Goal: Information Seeking & Learning: Find specific fact

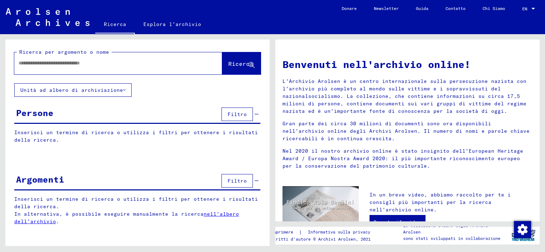
type input "****"
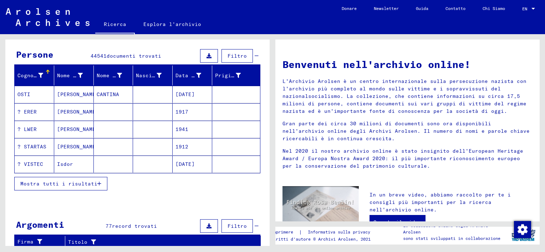
scroll to position [75, 0]
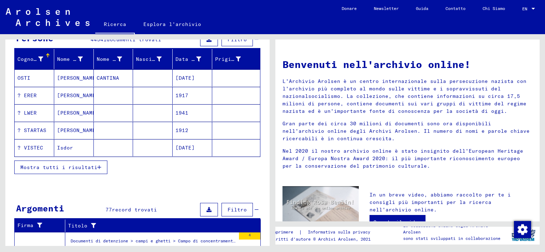
click at [82, 167] on span "Mostra tutti i risultati" at bounding box center [58, 167] width 77 height 6
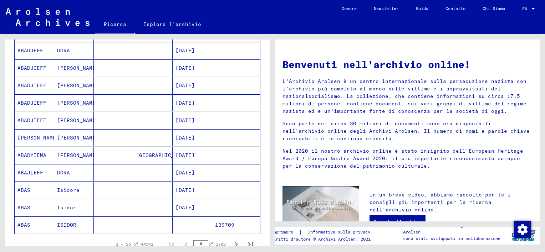
scroll to position [360, 0]
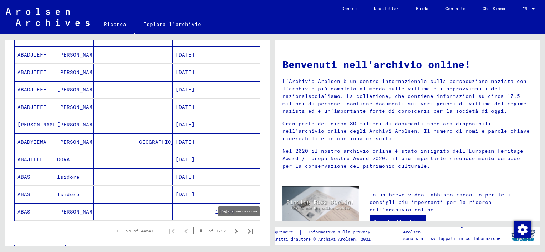
click at [234, 229] on icon "Pagina successiva" at bounding box center [235, 231] width 3 height 5
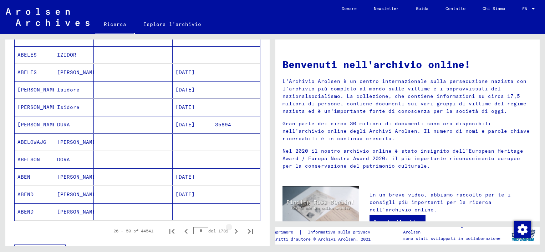
click at [234, 229] on icon "Pagina successiva" at bounding box center [235, 231] width 3 height 5
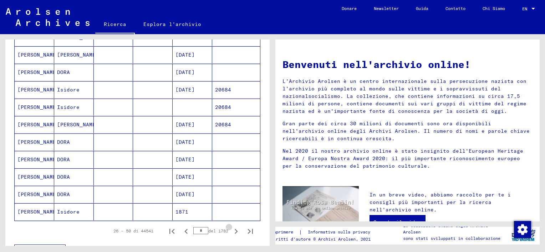
click at [234, 229] on icon "Pagina successiva" at bounding box center [235, 231] width 3 height 5
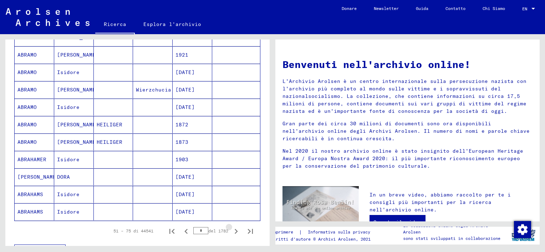
click at [234, 229] on icon "Pagina successiva" at bounding box center [235, 231] width 3 height 5
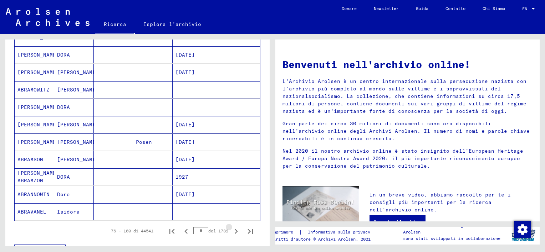
click at [234, 229] on icon "Pagina successiva" at bounding box center [235, 231] width 3 height 5
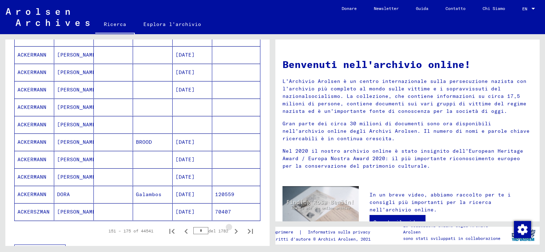
click at [234, 229] on icon "Pagina successiva" at bounding box center [235, 231] width 3 height 5
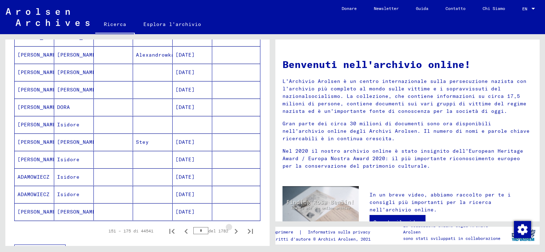
click at [234, 229] on icon "Pagina successiva" at bounding box center [235, 231] width 3 height 5
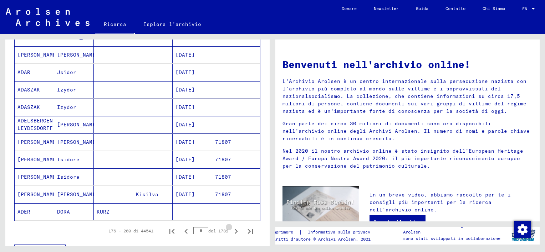
click at [234, 229] on icon "Pagina successiva" at bounding box center [235, 231] width 3 height 5
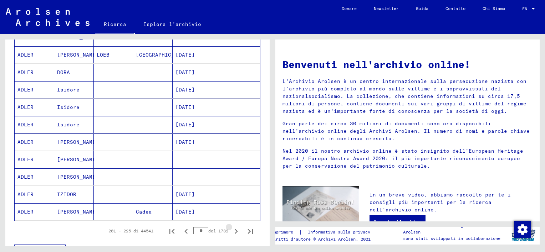
click at [234, 229] on icon "Pagina successiva" at bounding box center [235, 231] width 3 height 5
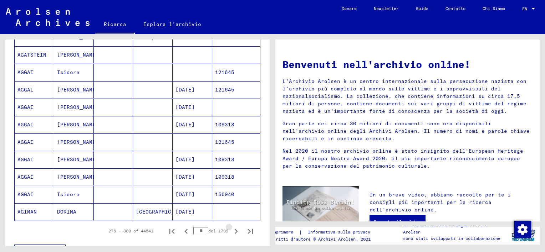
click at [234, 229] on icon "Pagina successiva" at bounding box center [235, 231] width 3 height 5
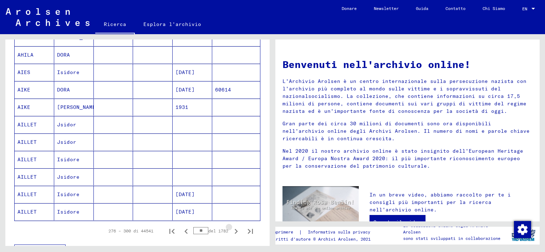
click at [234, 229] on icon "Pagina successiva" at bounding box center [235, 231] width 3 height 5
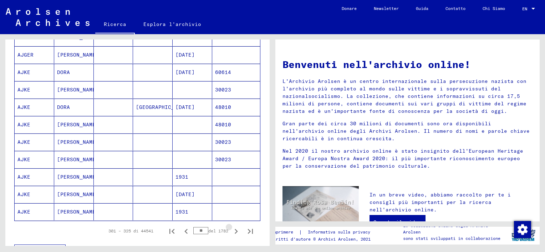
click at [234, 229] on icon "Pagina successiva" at bounding box center [235, 231] width 3 height 5
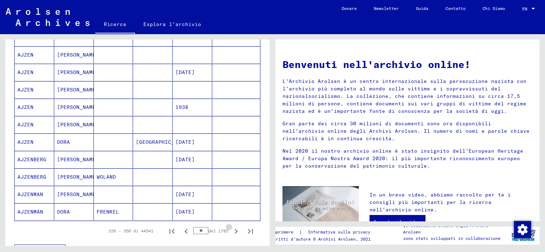
click at [234, 229] on icon "Pagina successiva" at bounding box center [235, 231] width 3 height 5
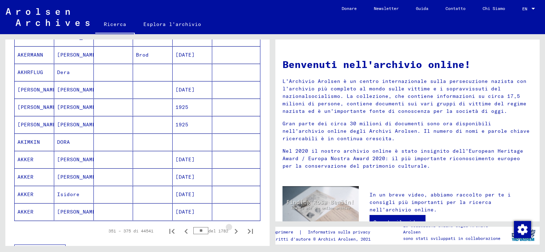
click at [234, 229] on icon "Pagina successiva" at bounding box center [235, 231] width 3 height 5
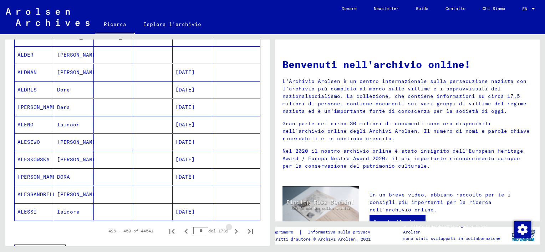
click at [234, 229] on icon "Pagina successiva" at bounding box center [235, 231] width 3 height 5
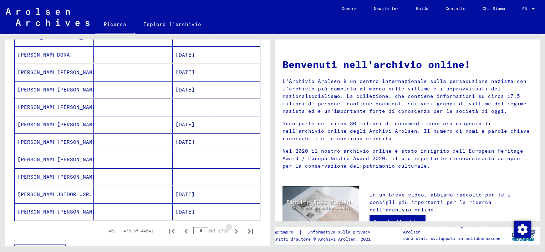
click at [234, 229] on icon "Pagina successiva" at bounding box center [235, 231] width 3 height 5
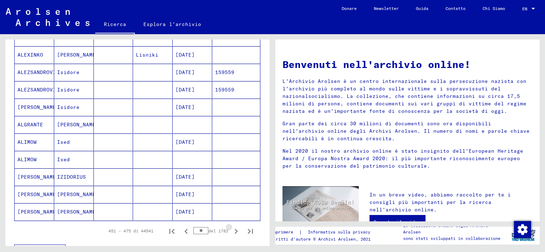
click at [234, 229] on icon "Pagina successiva" at bounding box center [235, 231] width 3 height 5
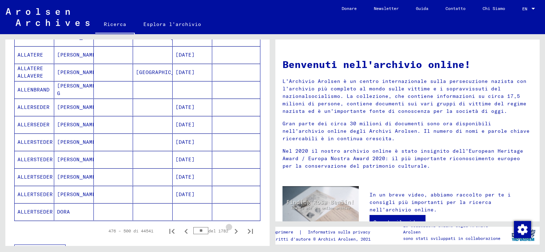
click at [234, 229] on icon "Pagina successiva" at bounding box center [235, 231] width 3 height 5
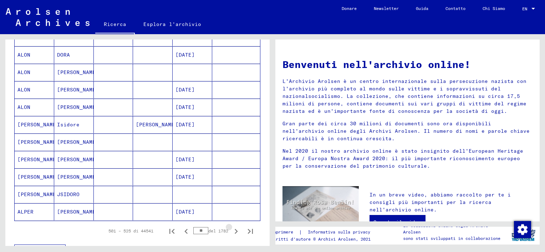
click at [234, 229] on icon "Pagina successiva" at bounding box center [235, 231] width 3 height 5
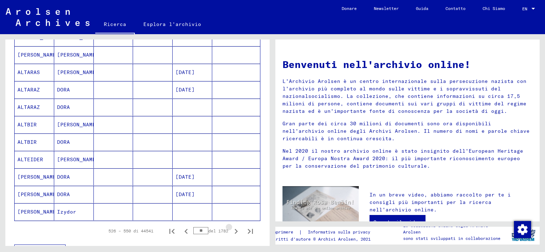
click at [234, 229] on icon "Pagina successiva" at bounding box center [235, 231] width 3 height 5
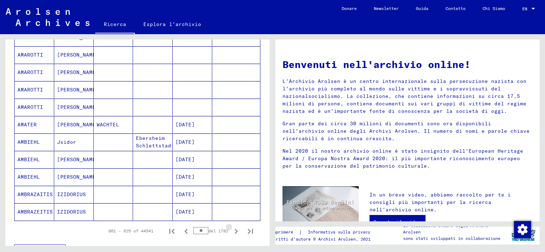
click at [234, 229] on icon "Pagina successiva" at bounding box center [235, 231] width 3 height 5
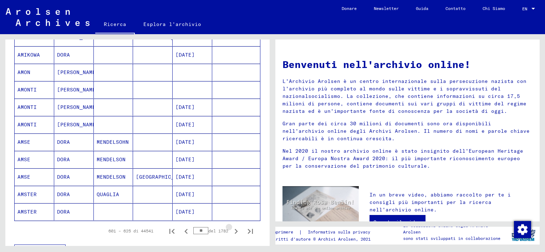
click at [234, 229] on icon "Pagina successiva" at bounding box center [235, 231] width 3 height 5
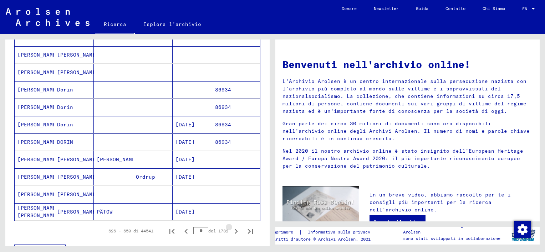
click at [234, 229] on icon "Pagina successiva" at bounding box center [235, 231] width 3 height 5
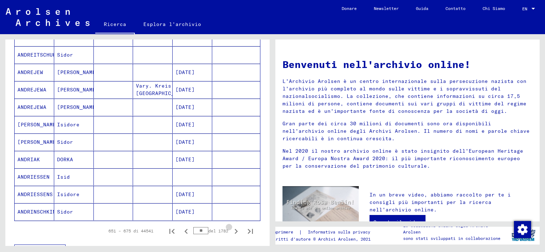
click at [234, 229] on icon "Pagina successiva" at bounding box center [235, 231] width 3 height 5
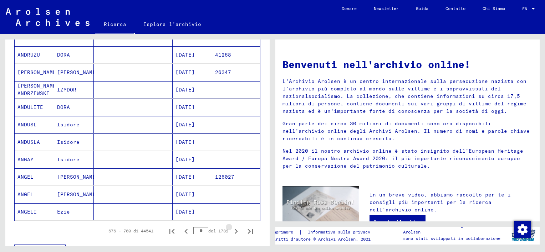
click at [234, 229] on icon "Pagina successiva" at bounding box center [235, 231] width 3 height 5
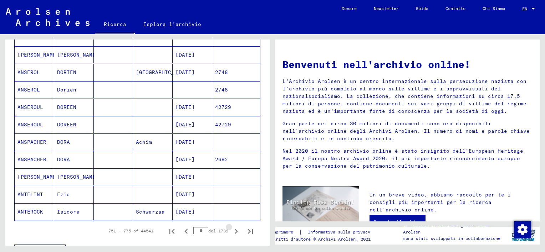
click at [234, 229] on icon "Pagina successiva" at bounding box center [235, 231] width 3 height 5
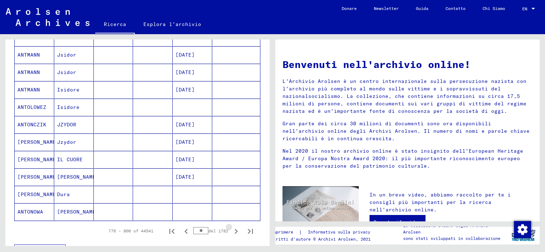
click at [234, 229] on icon "Pagina successiva" at bounding box center [235, 231] width 3 height 5
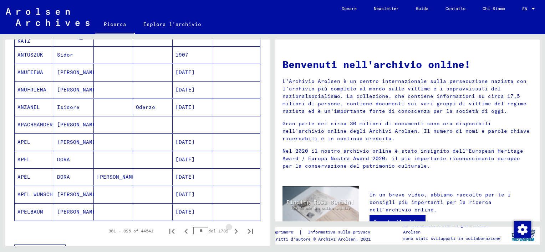
click at [234, 229] on icon "Pagina successiva" at bounding box center [235, 231] width 3 height 5
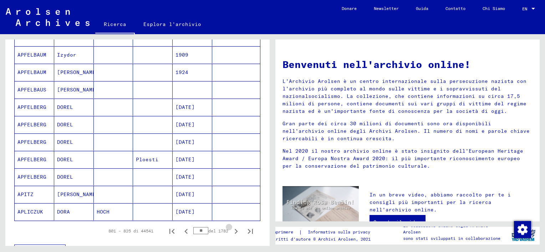
click at [234, 229] on icon "Pagina successiva" at bounding box center [235, 231] width 3 height 5
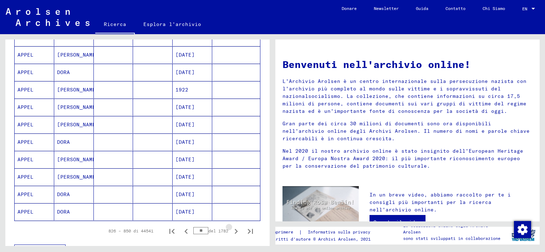
click at [234, 229] on icon "Pagina successiva" at bounding box center [235, 231] width 3 height 5
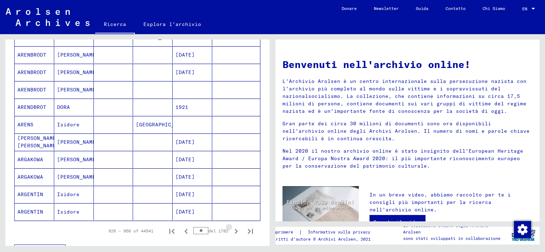
click at [234, 229] on icon "Pagina successiva" at bounding box center [235, 231] width 3 height 5
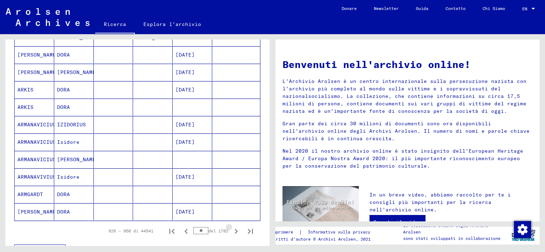
click at [234, 229] on icon "Pagina successiva" at bounding box center [235, 231] width 3 height 5
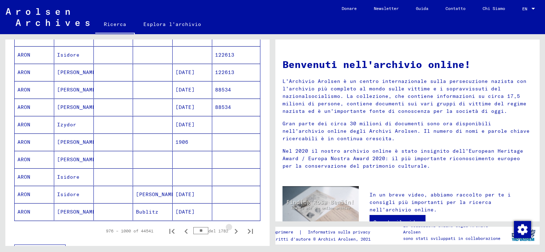
click at [234, 229] on icon "Pagina successiva" at bounding box center [235, 231] width 3 height 5
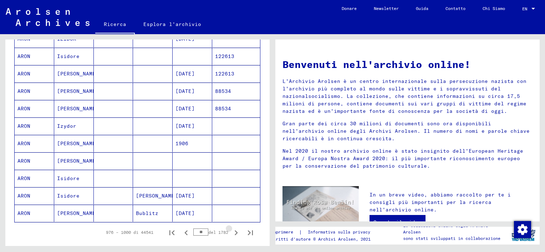
scroll to position [361, 0]
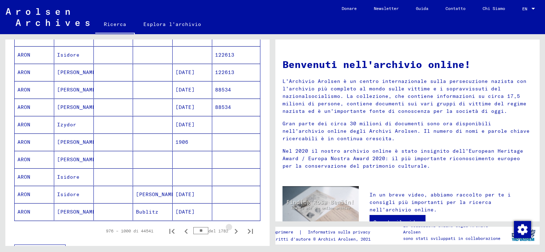
click at [234, 229] on icon "Pagina successiva" at bounding box center [235, 231] width 3 height 5
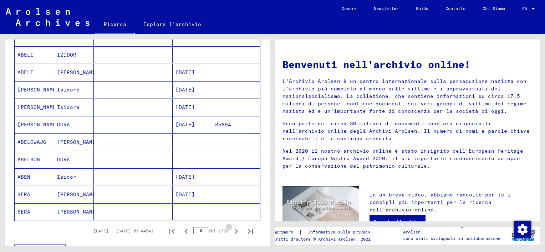
click at [234, 229] on icon "Pagina successiva" at bounding box center [235, 231] width 3 height 5
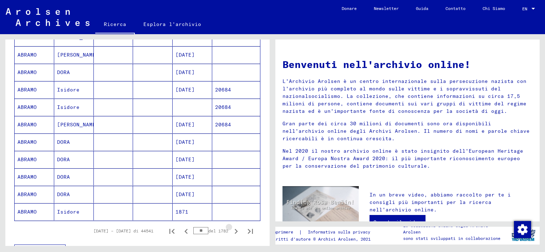
click at [234, 229] on icon "Pagina successiva" at bounding box center [235, 231] width 3 height 5
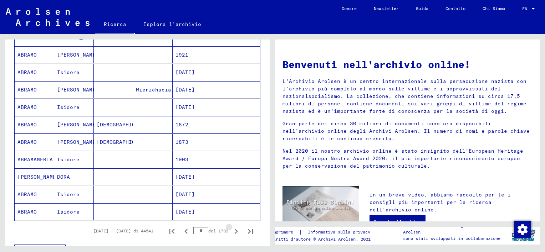
click at [234, 229] on icon "Pagina successiva" at bounding box center [235, 231] width 3 height 5
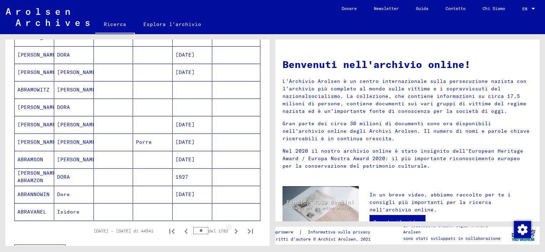
click at [234, 229] on icon "Pagina successiva" at bounding box center [235, 231] width 3 height 5
type input "**"
click at [234, 229] on icon "Pagina successiva" at bounding box center [235, 231] width 3 height 5
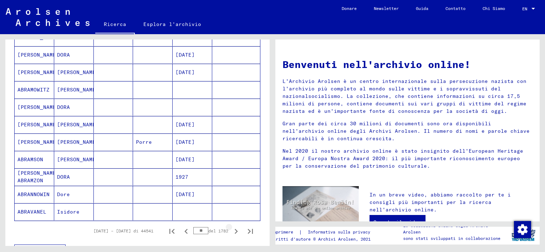
click at [234, 229] on icon "Pagina successiva" at bounding box center [235, 231] width 3 height 5
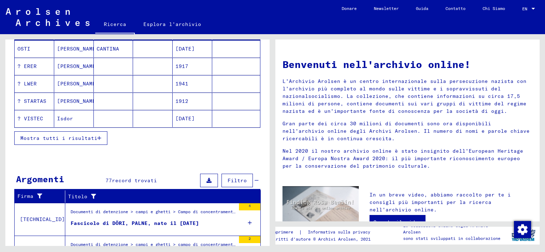
scroll to position [107, 0]
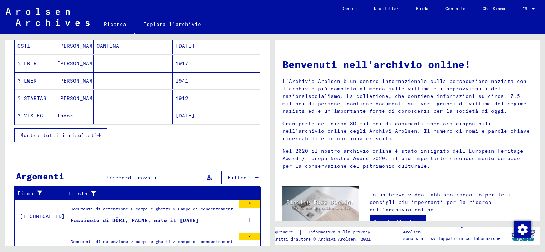
click at [91, 133] on span "Mostra tutti i risultati" at bounding box center [58, 135] width 77 height 6
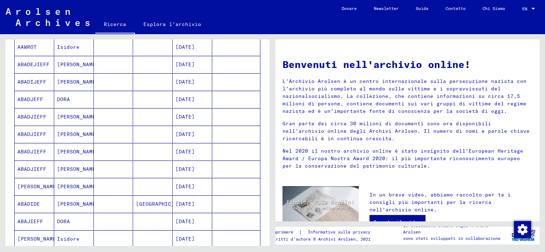
scroll to position [392, 0]
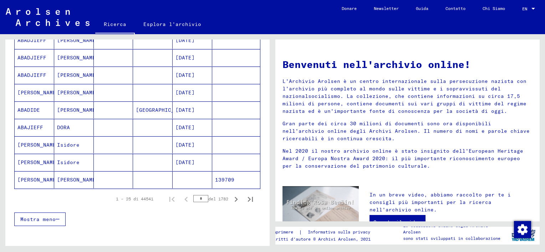
click at [194, 195] on input "*" at bounding box center [200, 198] width 15 height 7
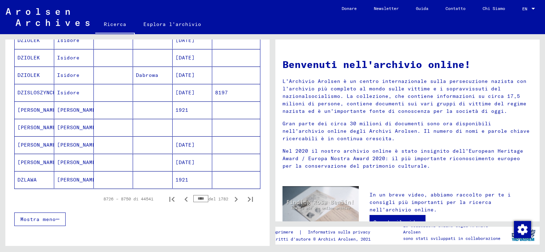
type input "*"
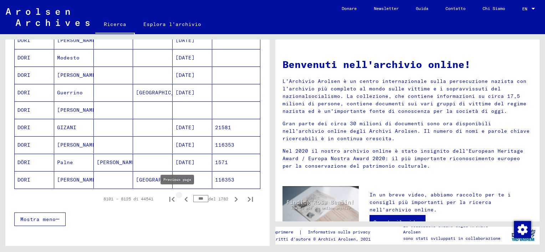
click at [184, 197] on icon "Pagina precedente" at bounding box center [185, 199] width 3 height 5
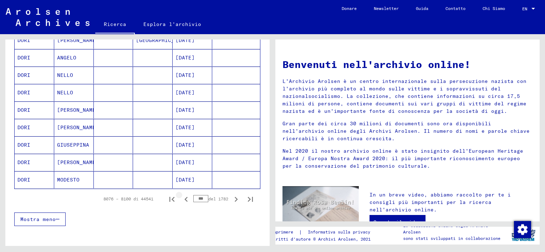
click at [184, 197] on icon "Pagina precedente" at bounding box center [185, 199] width 3 height 5
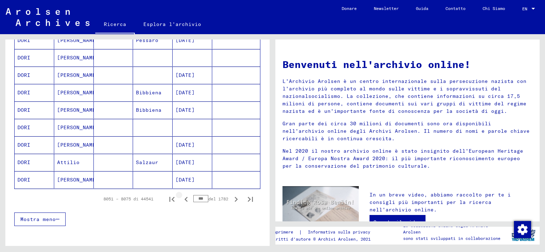
click at [184, 197] on icon "Pagina precedente" at bounding box center [185, 199] width 3 height 5
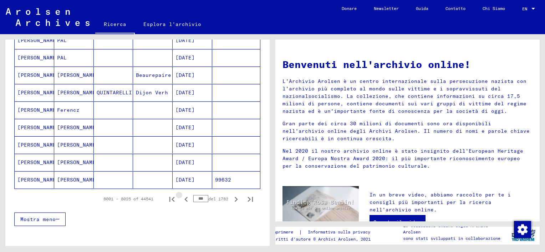
click at [184, 197] on icon "Pagina precedente" at bounding box center [185, 199] width 3 height 5
click at [231, 197] on icon "Pagina successiva" at bounding box center [236, 200] width 10 height 10
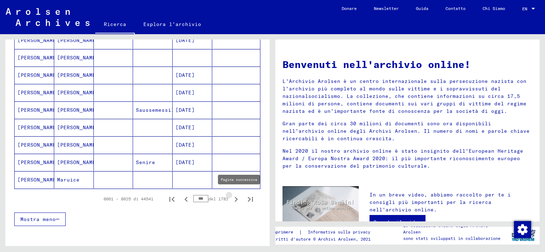
click at [231, 197] on icon "Pagina successiva" at bounding box center [236, 200] width 10 height 10
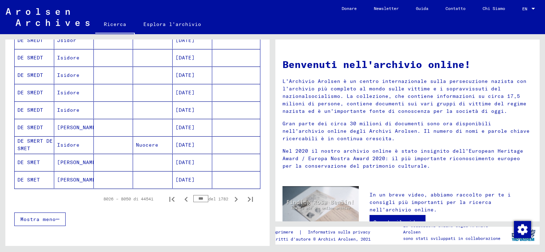
click at [231, 197] on icon "Pagina successiva" at bounding box center [236, 200] width 10 height 10
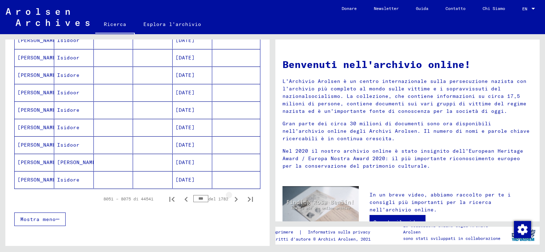
click at [231, 197] on icon "Pagina successiva" at bounding box center [236, 200] width 10 height 10
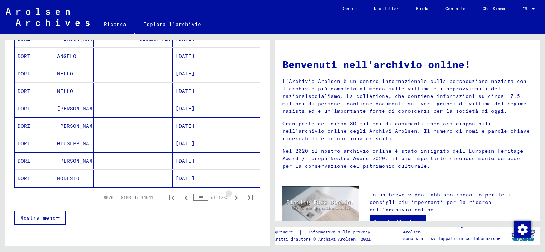
scroll to position [392, 0]
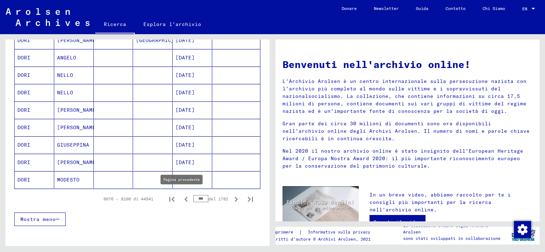
click at [184, 197] on icon "Pagina precedente" at bounding box center [185, 199] width 3 height 5
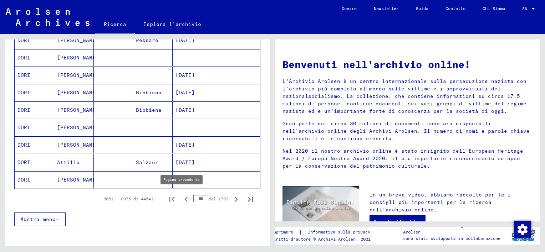
click at [184, 198] on icon "Pagina precedente" at bounding box center [185, 199] width 3 height 5
click at [181, 197] on icon "Pagina precedente" at bounding box center [186, 200] width 10 height 10
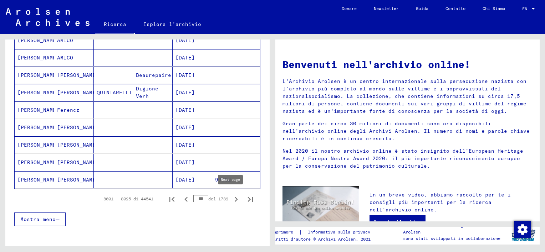
click at [231, 197] on icon "Pagina successiva" at bounding box center [236, 200] width 10 height 10
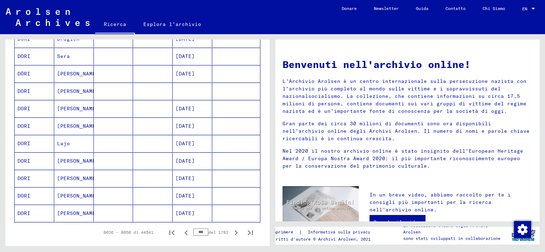
scroll to position [362, 0]
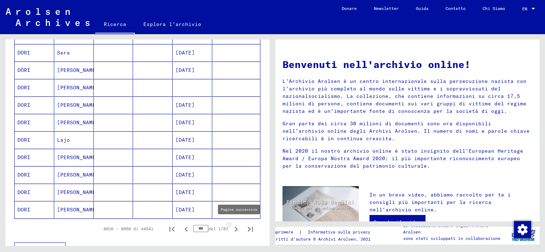
click at [231, 227] on icon "Pagina successiva" at bounding box center [236, 230] width 10 height 10
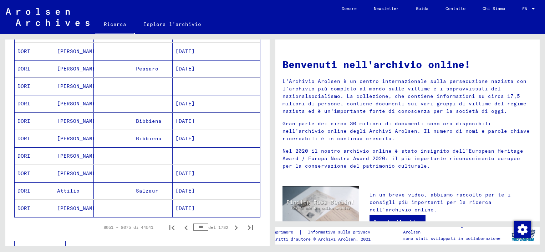
scroll to position [366, 0]
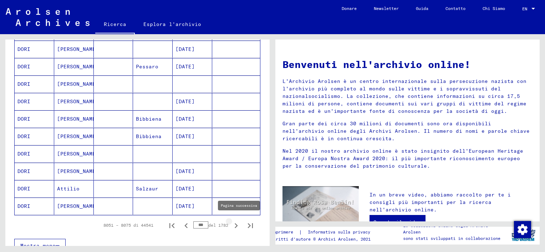
click at [231, 225] on icon "Pagina successiva" at bounding box center [236, 226] width 10 height 10
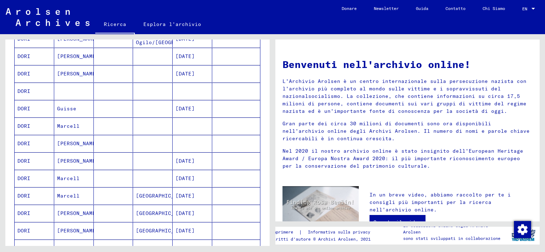
scroll to position [118, 0]
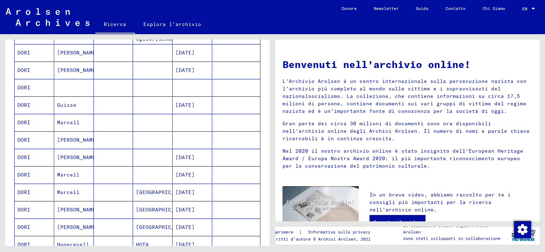
click at [147, 54] on mat-cell at bounding box center [153, 52] width 40 height 17
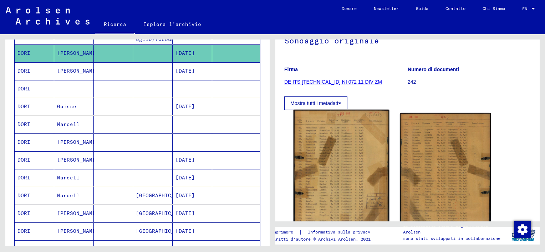
click at [347, 165] on img at bounding box center [341, 175] width 96 height 130
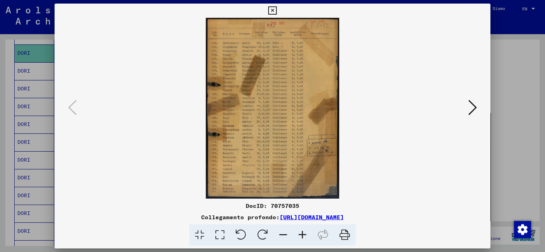
drag, startPoint x: 344, startPoint y: 235, endPoint x: 56, endPoint y: 211, distance: 288.9
click at [344, 234] on icon at bounding box center [345, 236] width 22 height 22
click at [475, 109] on icon at bounding box center [472, 107] width 9 height 17
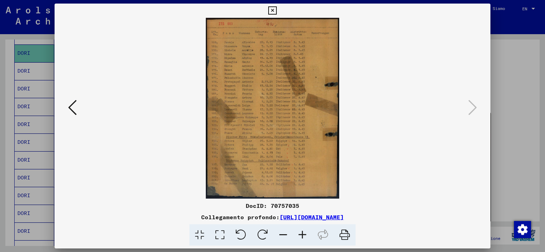
drag, startPoint x: 346, startPoint y: 238, endPoint x: 56, endPoint y: 211, distance: 291.3
click at [346, 237] on icon at bounding box center [345, 236] width 22 height 22
click at [273, 10] on icon at bounding box center [272, 10] width 8 height 9
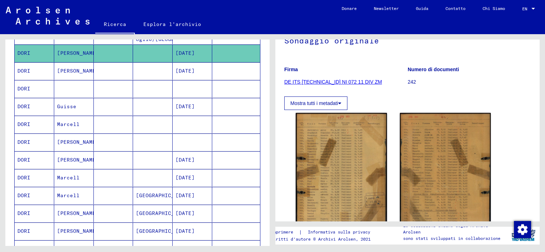
click at [115, 73] on mat-cell at bounding box center [114, 70] width 40 height 17
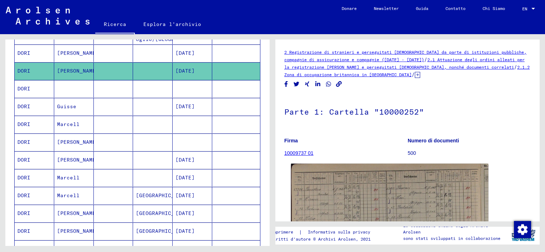
click at [376, 197] on img at bounding box center [389, 230] width 197 height 133
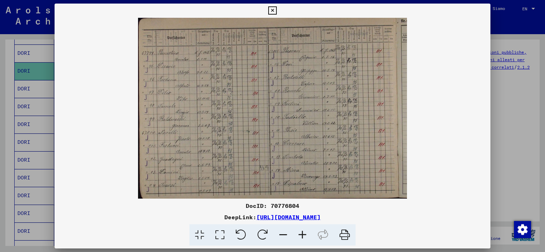
click at [347, 234] on icon at bounding box center [345, 236] width 22 height 22
click at [299, 218] on link "[URL][DOMAIN_NAME]" at bounding box center [288, 217] width 64 height 7
click at [268, 9] on icon at bounding box center [272, 10] width 8 height 9
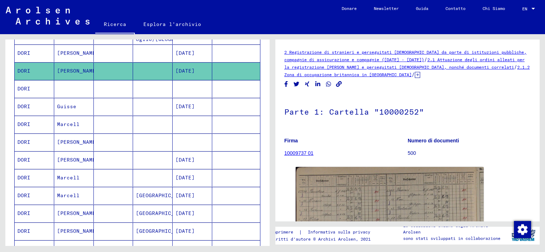
click at [189, 90] on mat-cell at bounding box center [192, 88] width 40 height 17
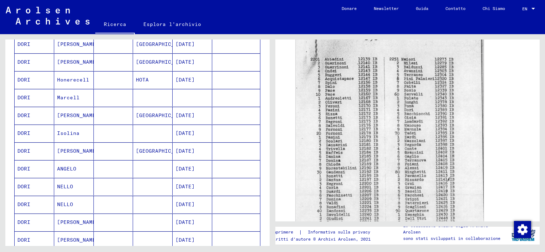
scroll to position [301, 0]
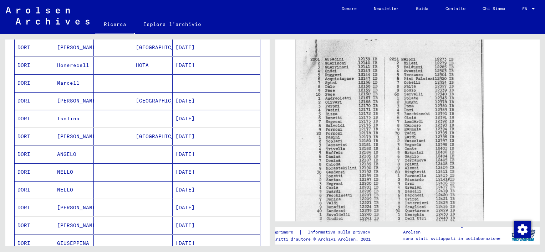
click at [143, 152] on mat-cell at bounding box center [153, 154] width 40 height 17
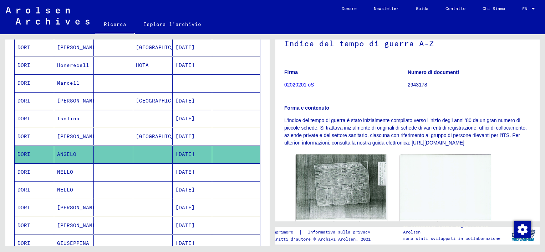
scroll to position [71, 0]
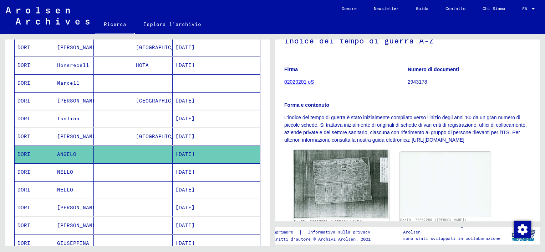
click at [345, 175] on img at bounding box center [341, 184] width 96 height 69
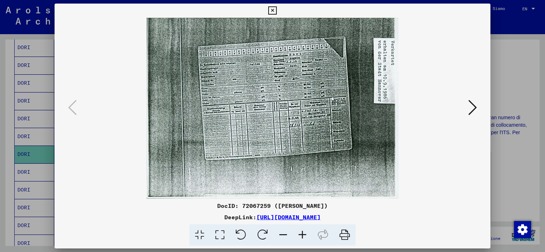
click at [302, 236] on icon at bounding box center [302, 236] width 19 height 22
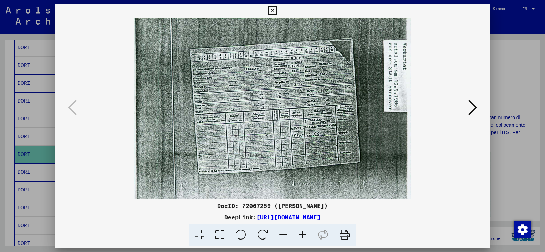
click at [302, 236] on icon at bounding box center [302, 236] width 19 height 22
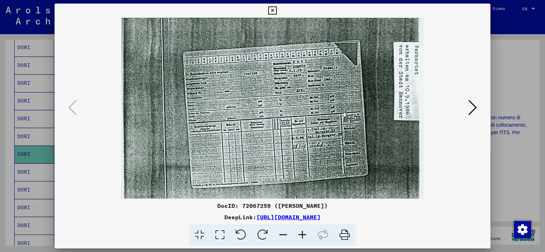
click at [302, 236] on icon at bounding box center [302, 236] width 19 height 22
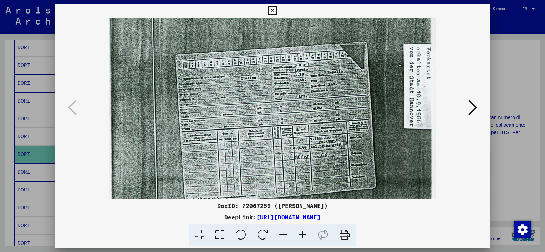
click at [302, 236] on icon at bounding box center [302, 236] width 19 height 22
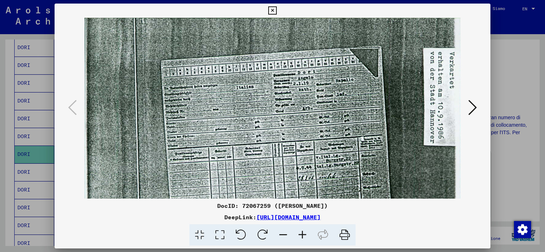
click at [302, 235] on icon at bounding box center [302, 236] width 19 height 22
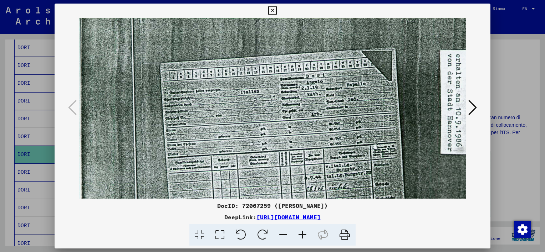
click at [302, 235] on icon at bounding box center [302, 236] width 19 height 22
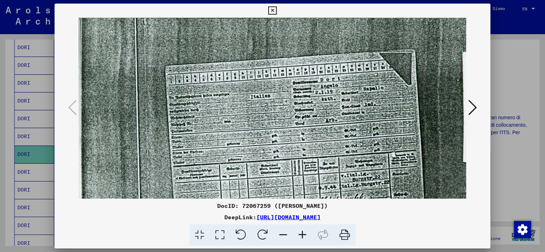
click at [302, 235] on icon at bounding box center [302, 236] width 19 height 22
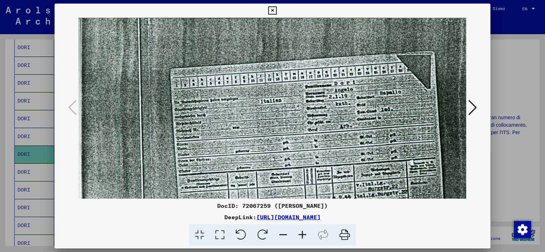
click at [303, 235] on icon at bounding box center [302, 236] width 19 height 22
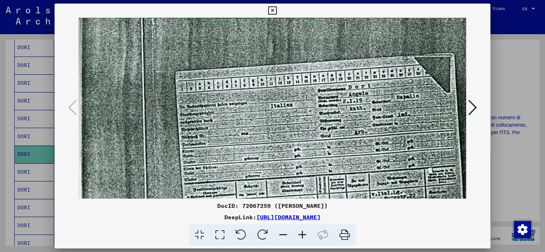
click at [303, 235] on icon at bounding box center [302, 236] width 19 height 22
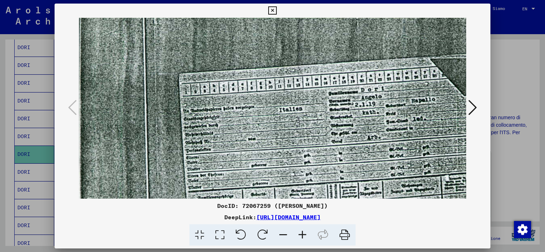
scroll to position [1, 1]
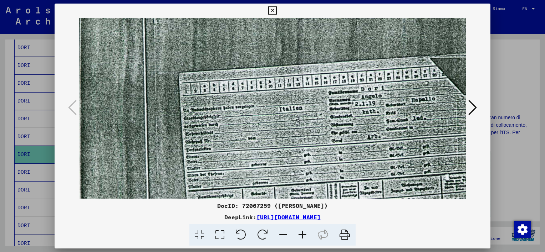
click at [360, 173] on img at bounding box center [327, 195] width 500 height 359
click at [272, 10] on icon at bounding box center [272, 10] width 8 height 9
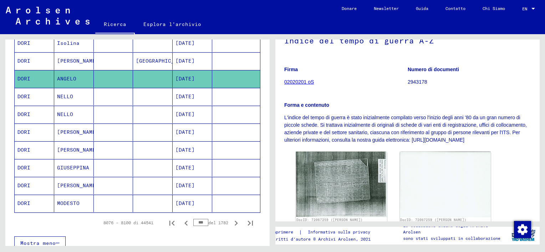
scroll to position [380, 0]
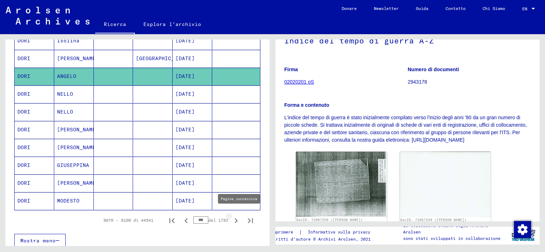
click at [234, 218] on icon "Pagina successiva" at bounding box center [235, 220] width 3 height 5
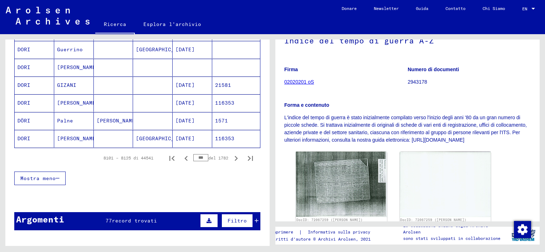
scroll to position [424, 0]
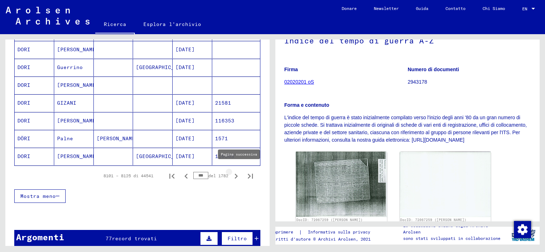
click at [234, 174] on icon "Pagina successiva" at bounding box center [235, 176] width 3 height 5
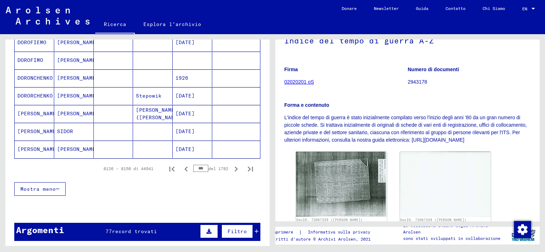
scroll to position [417, 0]
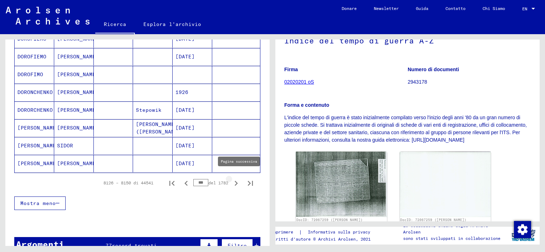
click at [234, 181] on icon "Pagina successiva" at bounding box center [235, 183] width 3 height 5
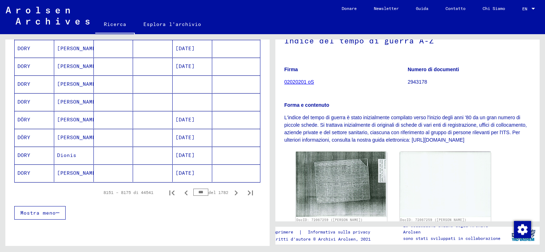
scroll to position [406, 0]
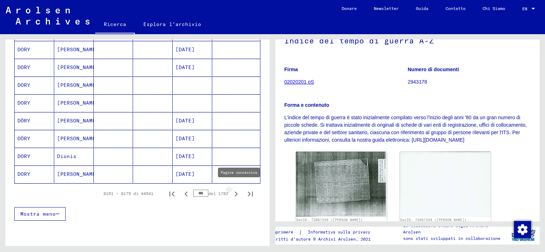
click at [234, 192] on icon "Pagina successiva" at bounding box center [235, 194] width 3 height 5
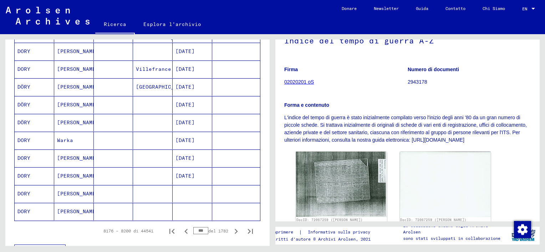
scroll to position [370, 0]
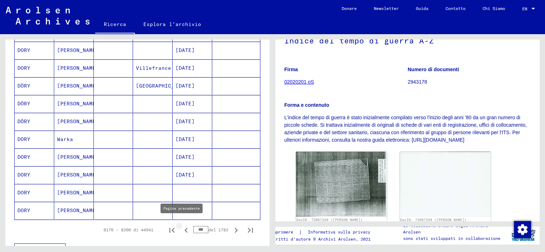
click at [184, 228] on icon "Pagina precedente" at bounding box center [185, 230] width 3 height 5
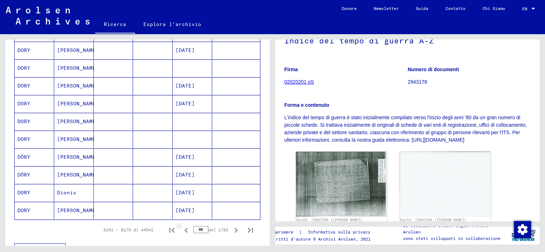
click at [184, 228] on icon "Pagina precedente" at bounding box center [185, 230] width 3 height 5
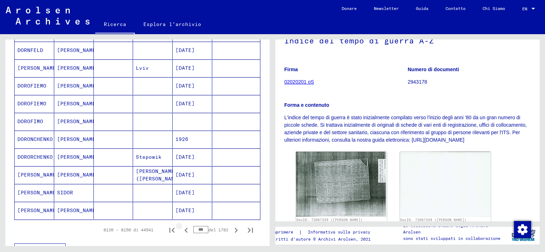
click at [184, 228] on icon "Pagina precedente" at bounding box center [185, 230] width 3 height 5
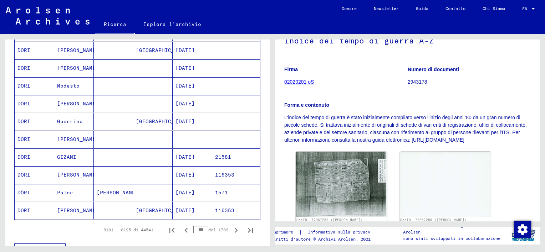
click at [184, 228] on icon "Pagina precedente" at bounding box center [185, 230] width 3 height 5
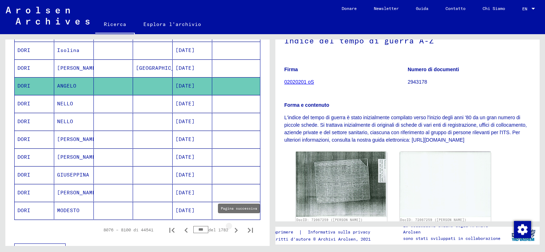
click at [234, 228] on icon "Pagina successiva" at bounding box center [235, 230] width 3 height 5
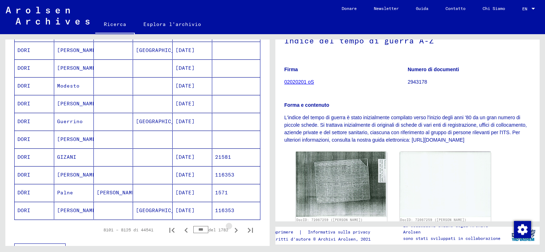
click at [234, 228] on icon "Pagina successiva" at bounding box center [235, 230] width 3 height 5
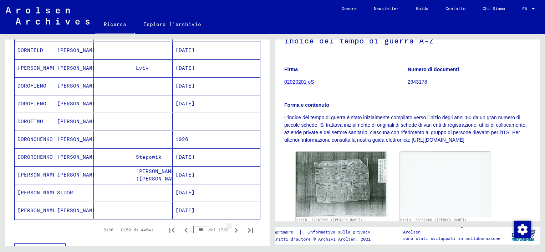
click at [234, 228] on icon "Pagina successiva" at bounding box center [235, 230] width 3 height 5
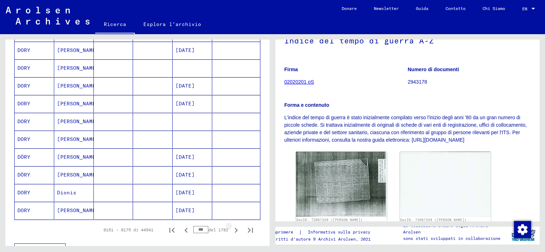
click at [234, 228] on icon "Pagina successiva" at bounding box center [235, 230] width 3 height 5
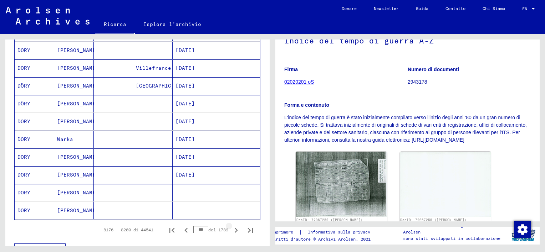
click at [234, 228] on icon "Pagina successiva" at bounding box center [235, 230] width 3 height 5
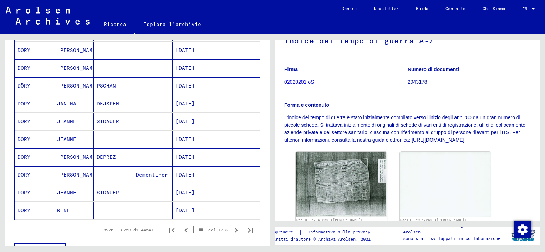
click at [234, 228] on icon "Pagina successiva" at bounding box center [235, 230] width 3 height 5
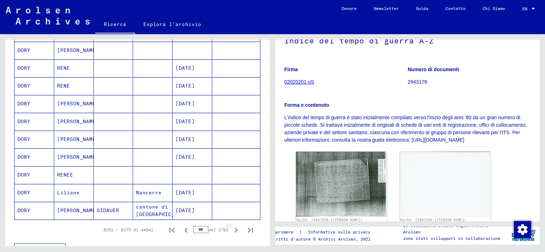
click at [234, 228] on icon "Pagina successiva" at bounding box center [235, 230] width 3 height 5
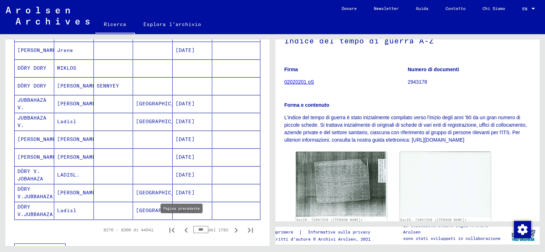
click at [184, 228] on icon "Pagina precedente" at bounding box center [185, 230] width 3 height 5
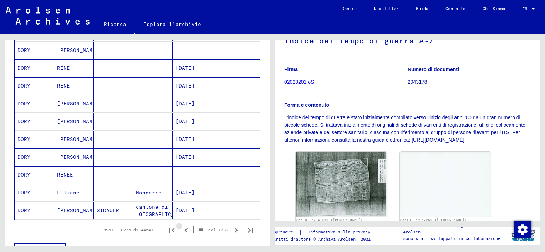
click at [184, 228] on icon "Pagina precedente" at bounding box center [185, 230] width 3 height 5
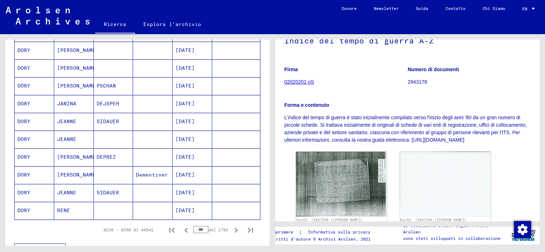
click at [184, 228] on icon "Pagina precedente" at bounding box center [185, 230] width 3 height 5
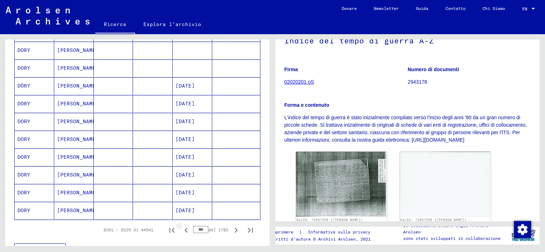
click at [184, 228] on icon "Pagina precedente" at bounding box center [185, 230] width 3 height 5
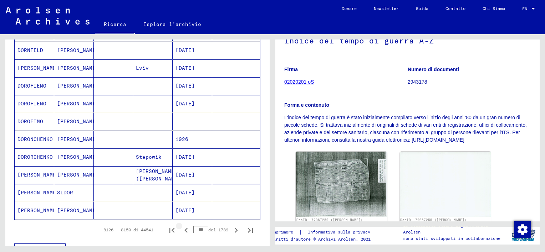
click at [184, 228] on icon "Pagina precedente" at bounding box center [185, 230] width 3 height 5
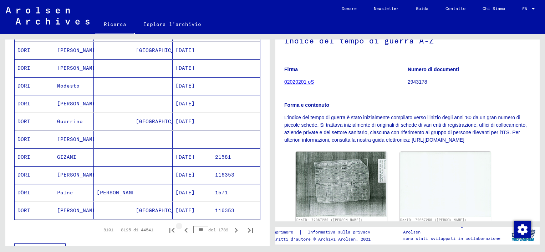
click at [184, 228] on icon "Pagina precedente" at bounding box center [185, 230] width 3 height 5
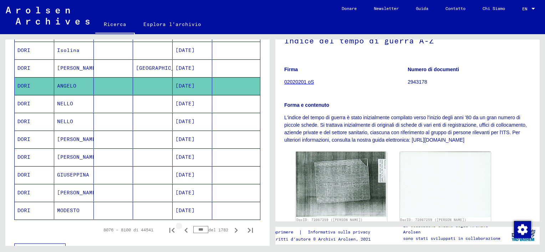
click at [184, 228] on icon "Pagina precedente" at bounding box center [185, 230] width 3 height 5
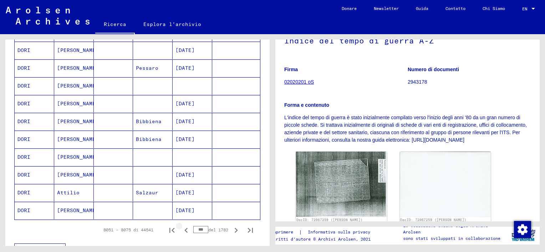
click at [184, 228] on icon "Pagina precedente" at bounding box center [185, 230] width 3 height 5
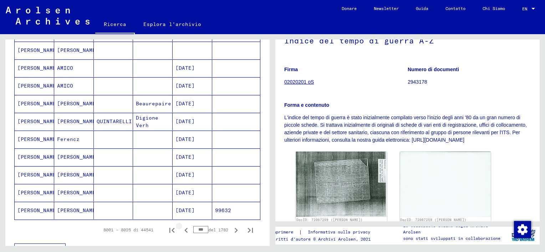
click at [184, 228] on icon "Pagina precedente" at bounding box center [185, 230] width 3 height 5
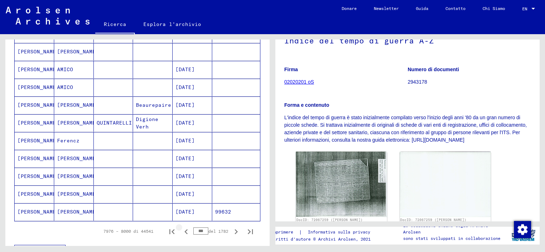
scroll to position [371, 0]
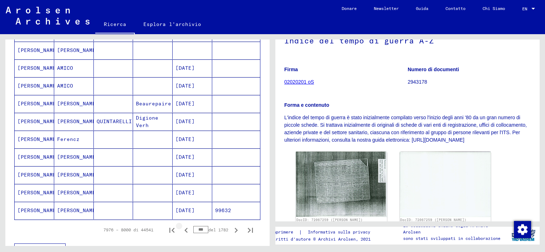
click at [184, 228] on icon "Pagina precedente" at bounding box center [185, 230] width 3 height 5
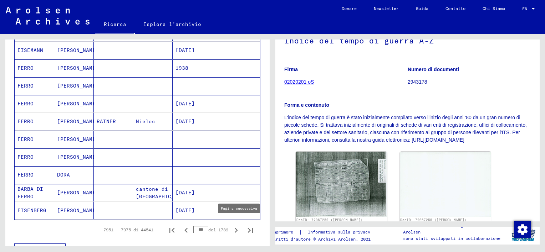
click at [231, 226] on icon "Pagina successiva" at bounding box center [236, 231] width 10 height 10
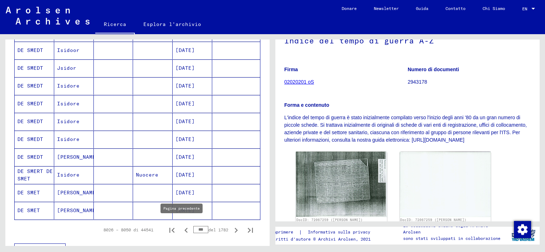
click at [181, 226] on icon "Pagina precedente" at bounding box center [186, 231] width 10 height 10
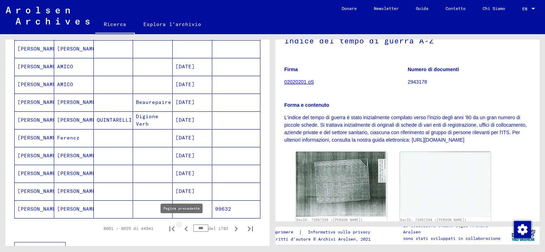
scroll to position [370, 0]
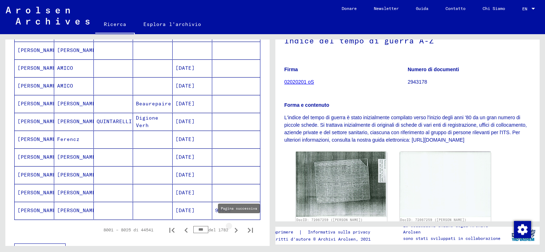
click at [234, 228] on icon "Pagina successiva" at bounding box center [235, 230] width 3 height 5
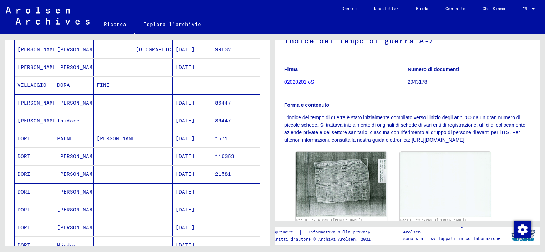
scroll to position [49, 0]
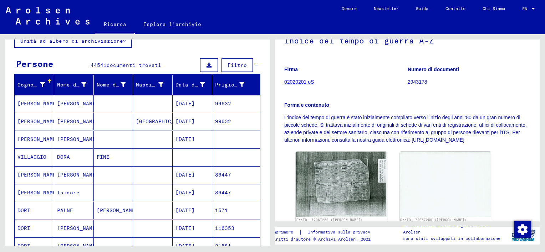
click at [150, 210] on mat-cell at bounding box center [153, 210] width 40 height 17
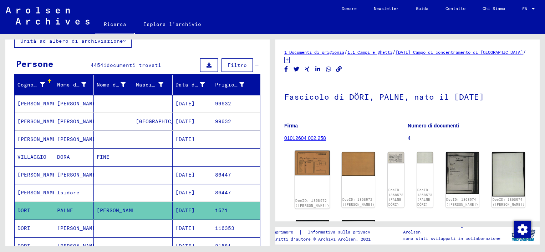
click at [305, 161] on img at bounding box center [312, 163] width 35 height 25
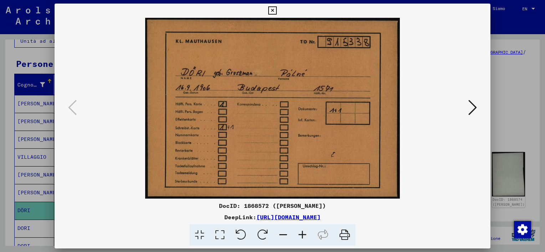
click at [273, 12] on icon at bounding box center [272, 10] width 8 height 9
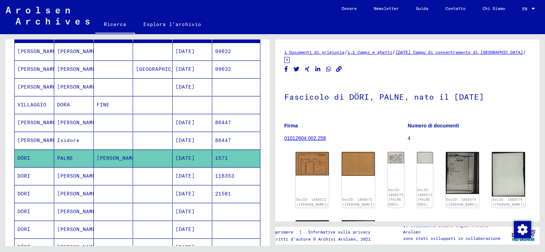
scroll to position [120, 0]
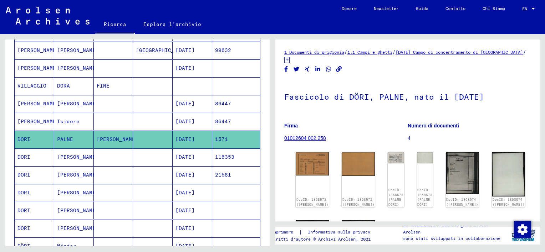
click at [149, 158] on mat-cell at bounding box center [153, 157] width 40 height 17
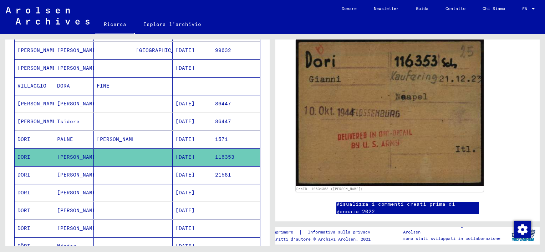
scroll to position [107, 0]
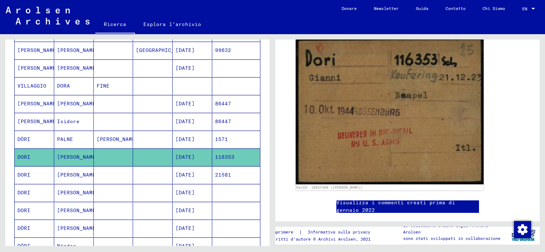
click at [145, 175] on mat-cell at bounding box center [153, 174] width 40 height 17
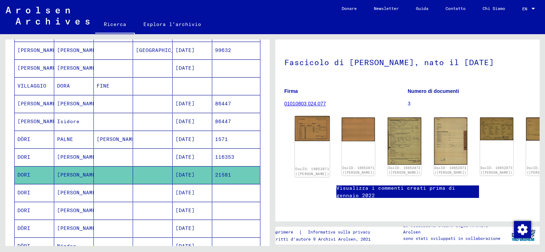
click at [309, 129] on img at bounding box center [312, 128] width 35 height 25
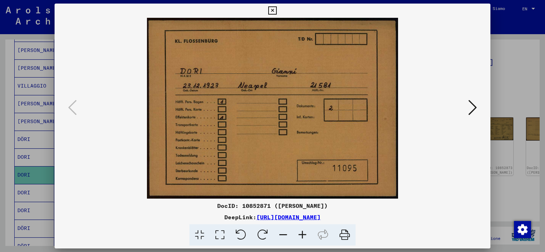
click at [272, 10] on icon at bounding box center [272, 10] width 8 height 9
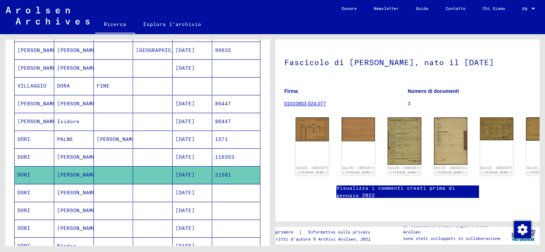
click at [127, 192] on mat-cell at bounding box center [114, 192] width 40 height 17
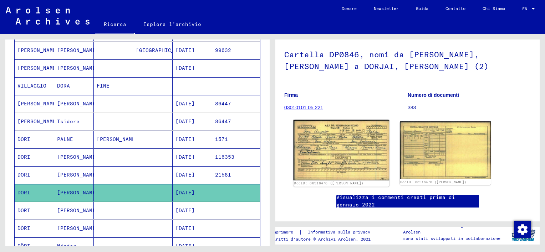
scroll to position [49, 0]
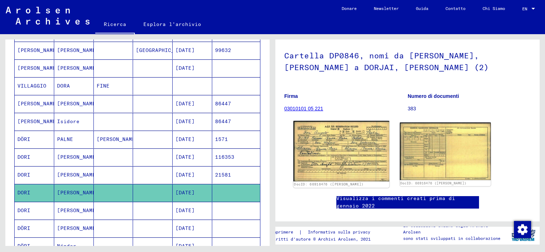
click at [339, 159] on img at bounding box center [341, 151] width 96 height 61
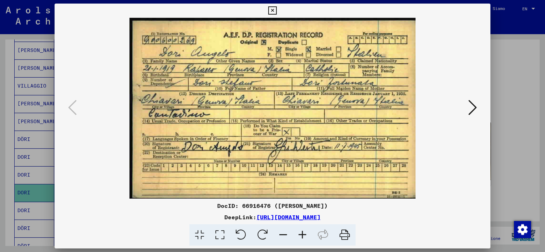
click at [275, 10] on icon at bounding box center [272, 10] width 8 height 9
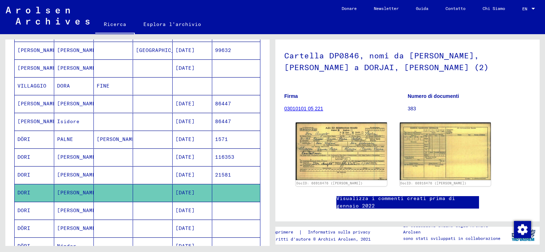
click at [67, 212] on mat-cell "[PERSON_NAME]" at bounding box center [74, 210] width 40 height 17
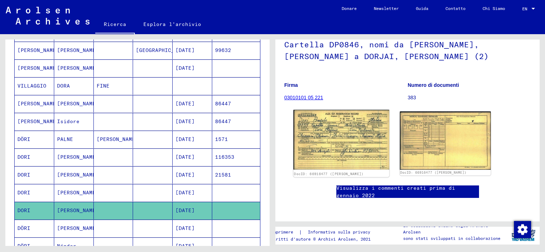
scroll to position [107, 0]
click at [352, 110] on img at bounding box center [341, 140] width 96 height 60
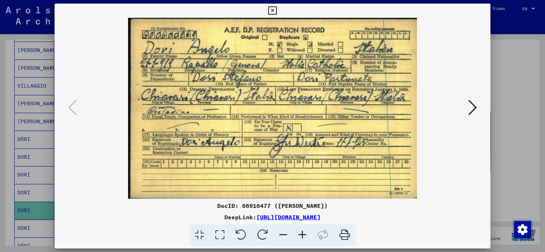
click at [272, 11] on icon at bounding box center [272, 10] width 8 height 9
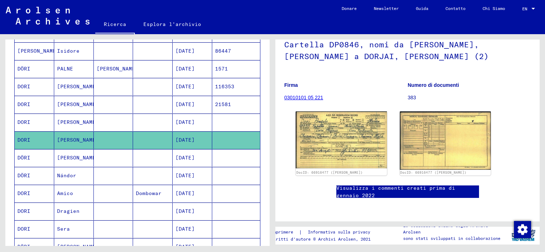
scroll to position [192, 0]
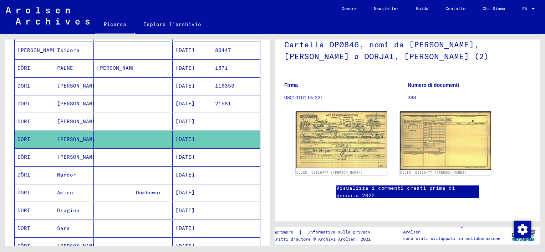
click at [149, 154] on mat-cell at bounding box center [153, 157] width 40 height 17
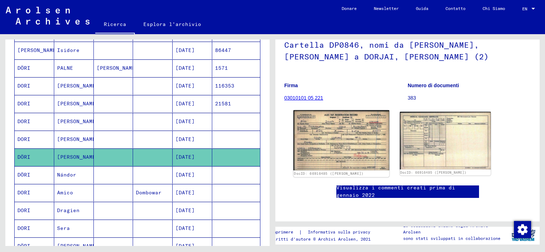
click at [349, 125] on img at bounding box center [341, 140] width 96 height 60
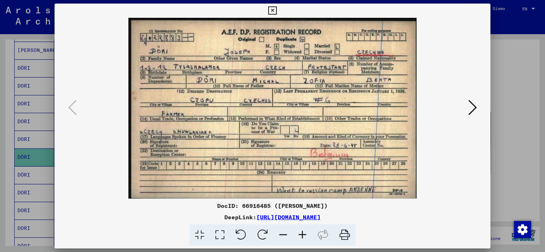
click at [272, 12] on icon at bounding box center [272, 10] width 8 height 9
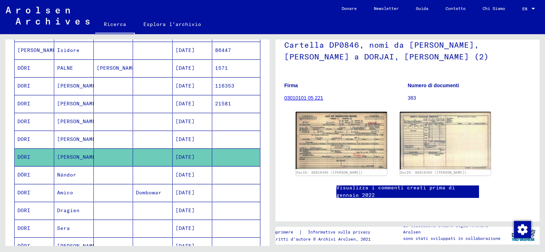
click at [143, 171] on mat-cell at bounding box center [153, 174] width 40 height 17
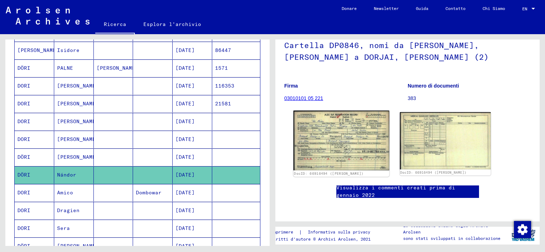
click at [344, 143] on img at bounding box center [341, 141] width 96 height 60
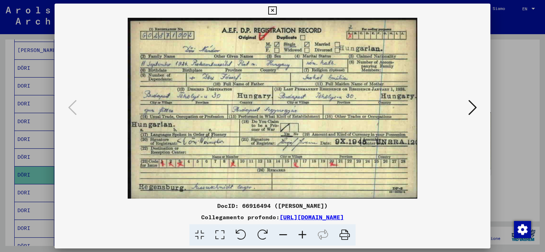
click at [274, 10] on icon at bounding box center [272, 10] width 8 height 9
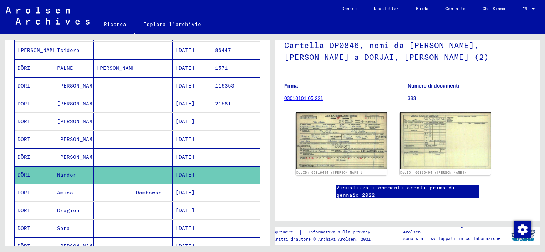
click at [69, 193] on mat-cell "Amico" at bounding box center [74, 192] width 40 height 17
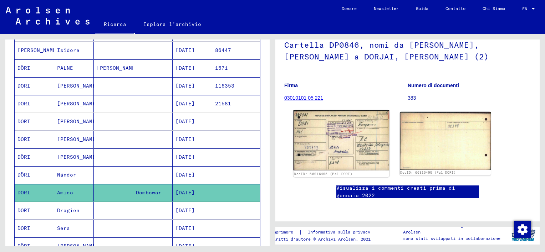
click at [334, 131] on img at bounding box center [341, 140] width 96 height 60
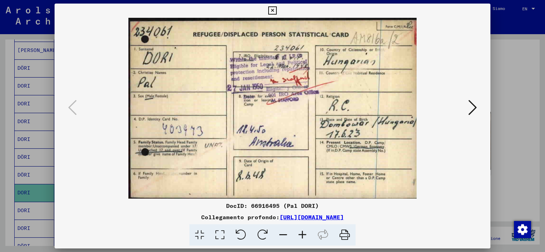
click at [272, 10] on icon at bounding box center [272, 10] width 8 height 9
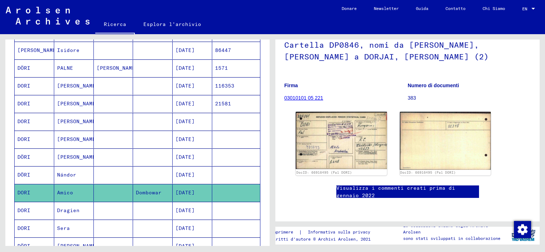
click at [69, 209] on mat-cell "Dragien" at bounding box center [74, 210] width 40 height 17
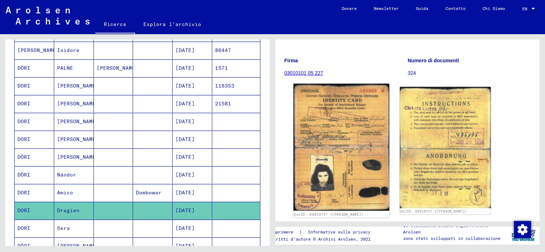
click at [342, 165] on img at bounding box center [341, 147] width 96 height 127
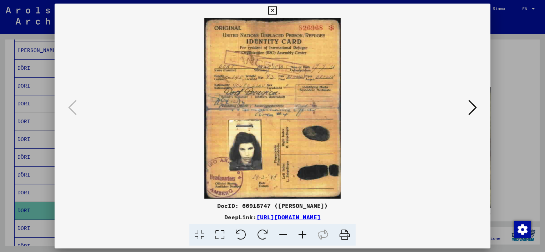
click at [271, 10] on icon at bounding box center [272, 10] width 8 height 9
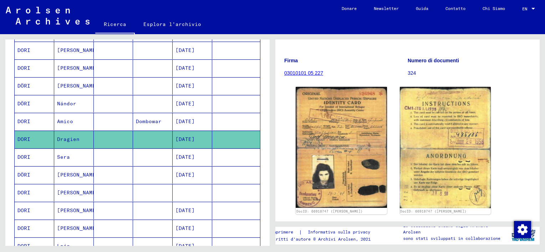
click at [136, 209] on mat-cell at bounding box center [153, 210] width 40 height 17
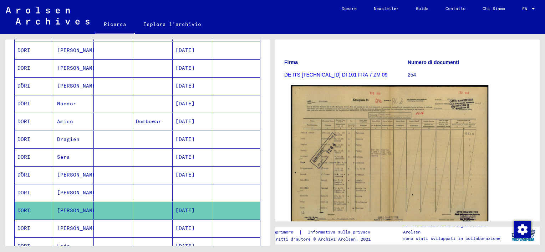
click at [346, 176] on img at bounding box center [389, 155] width 197 height 141
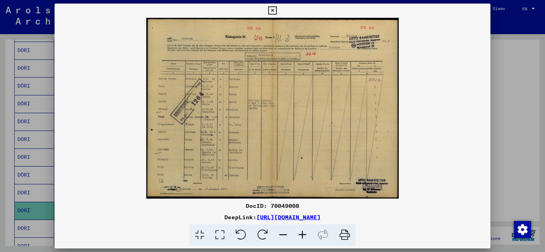
click at [302, 238] on icon at bounding box center [302, 236] width 19 height 22
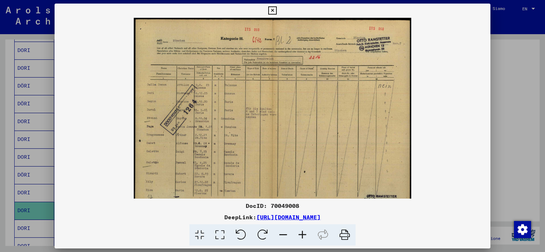
click at [303, 238] on icon at bounding box center [302, 236] width 19 height 22
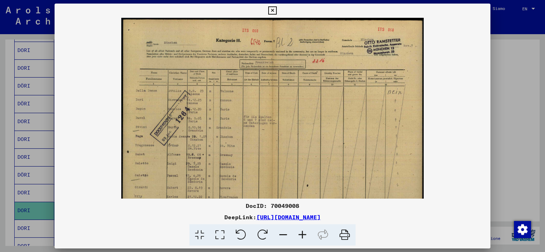
click at [303, 237] on icon at bounding box center [302, 236] width 19 height 22
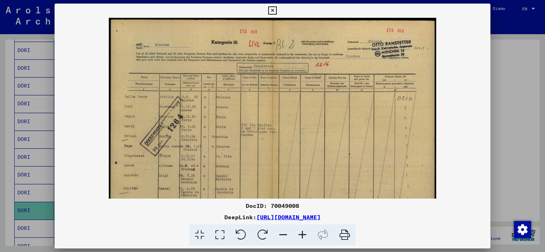
click at [303, 237] on icon at bounding box center [302, 236] width 19 height 22
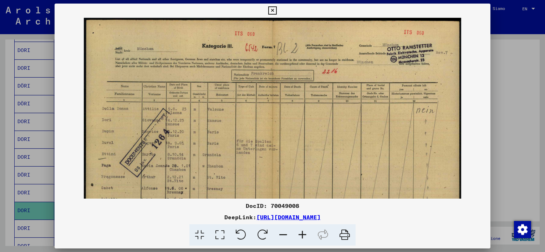
click at [303, 237] on icon at bounding box center [302, 236] width 19 height 22
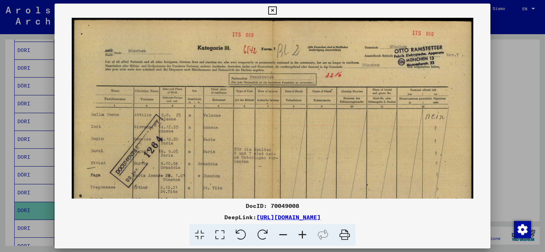
click at [270, 11] on icon at bounding box center [272, 10] width 8 height 9
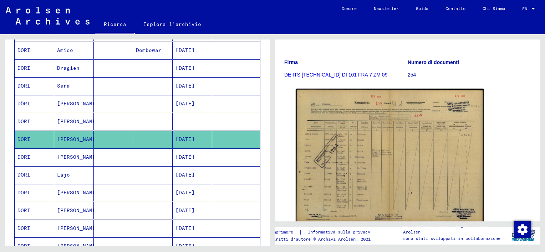
click at [133, 172] on mat-cell at bounding box center [153, 174] width 40 height 17
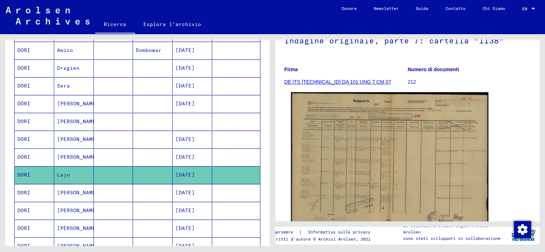
click at [356, 162] on img at bounding box center [389, 162] width 197 height 141
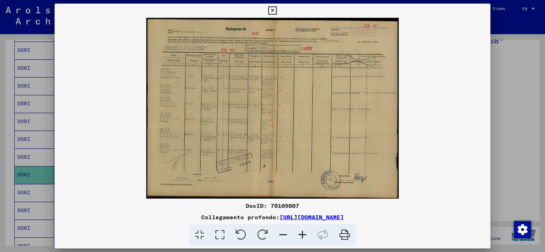
click at [301, 237] on icon at bounding box center [302, 236] width 19 height 22
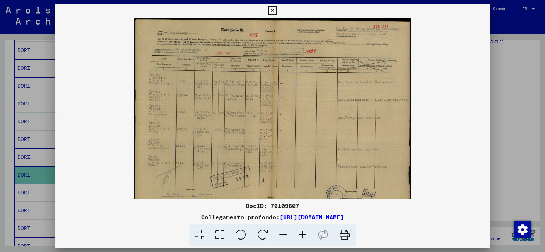
click at [302, 237] on icon at bounding box center [302, 236] width 19 height 22
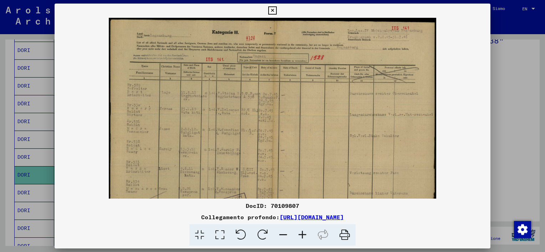
click at [302, 237] on icon at bounding box center [302, 236] width 19 height 22
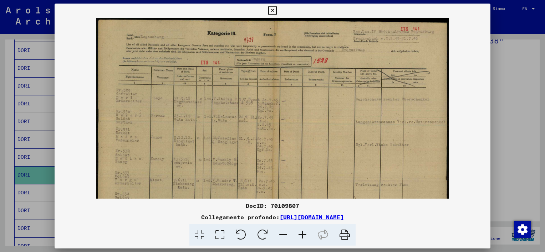
click at [302, 237] on icon at bounding box center [302, 236] width 19 height 22
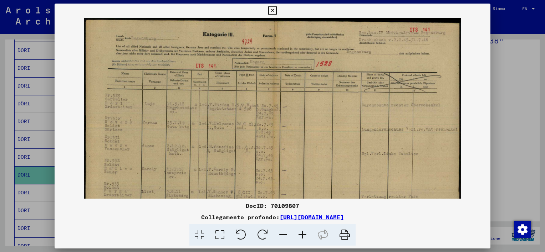
click at [302, 237] on icon at bounding box center [302, 236] width 19 height 22
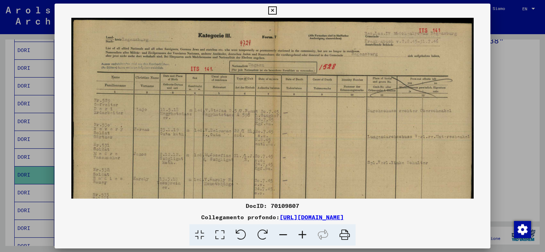
click at [302, 237] on icon at bounding box center [302, 236] width 19 height 22
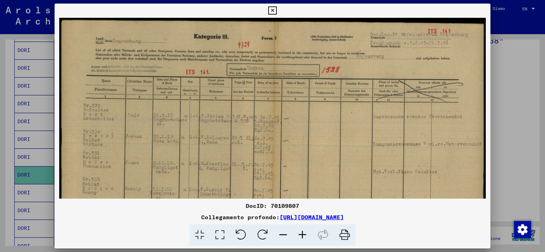
click at [302, 237] on icon at bounding box center [302, 236] width 19 height 22
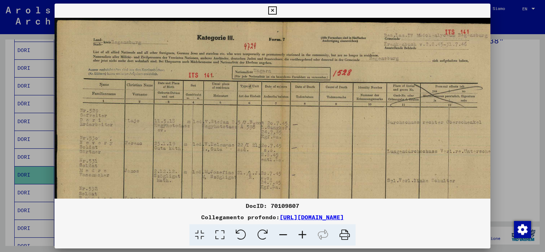
click at [302, 237] on icon at bounding box center [302, 236] width 19 height 22
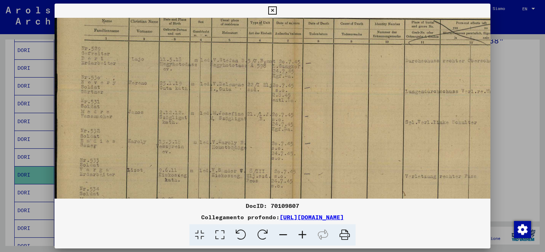
drag, startPoint x: 284, startPoint y: 177, endPoint x: 287, endPoint y: 114, distance: 63.8
click at [287, 114] on img at bounding box center [293, 120] width 476 height 341
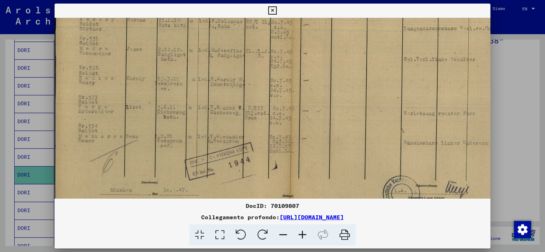
drag, startPoint x: 285, startPoint y: 161, endPoint x: 297, endPoint y: 107, distance: 55.2
click at [297, 109] on img at bounding box center [291, 57] width 476 height 341
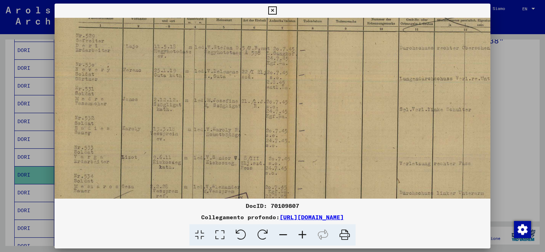
drag, startPoint x: 291, startPoint y: 105, endPoint x: 287, endPoint y: 144, distance: 39.4
click at [287, 154] on img at bounding box center [287, 108] width 476 height 341
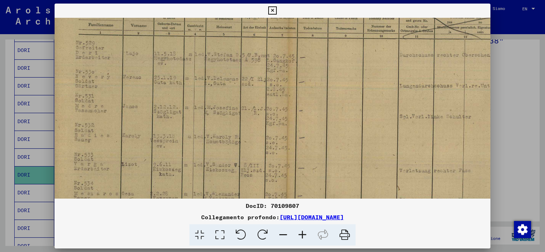
click at [282, 94] on img at bounding box center [287, 115] width 476 height 341
click at [274, 11] on icon at bounding box center [272, 10] width 8 height 9
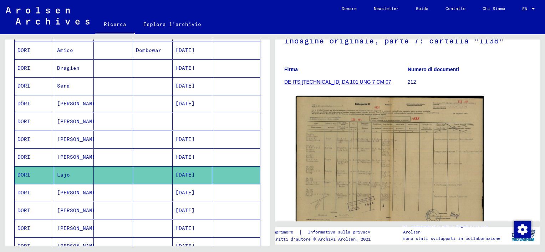
click at [74, 191] on mat-cell "[PERSON_NAME]" at bounding box center [74, 192] width 40 height 17
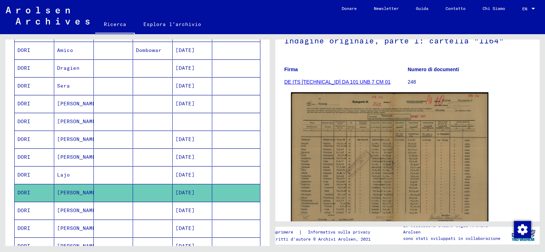
click at [335, 176] on img at bounding box center [389, 162] width 197 height 141
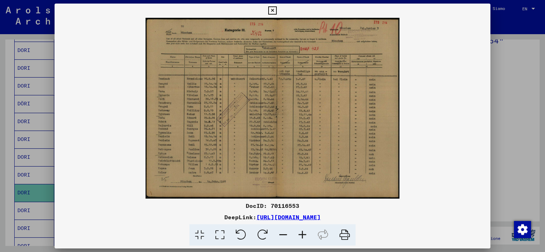
click at [301, 234] on icon at bounding box center [302, 236] width 19 height 22
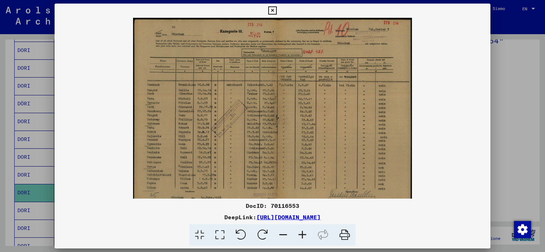
click at [302, 234] on icon at bounding box center [302, 236] width 19 height 22
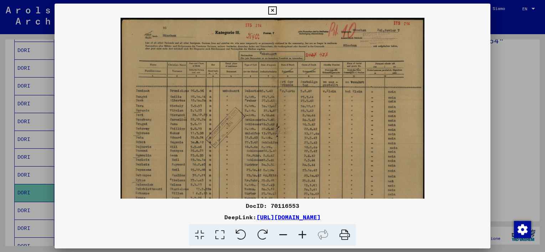
click at [302, 234] on icon at bounding box center [302, 236] width 19 height 22
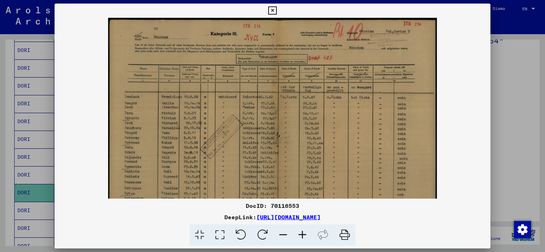
click at [302, 234] on icon at bounding box center [302, 236] width 19 height 22
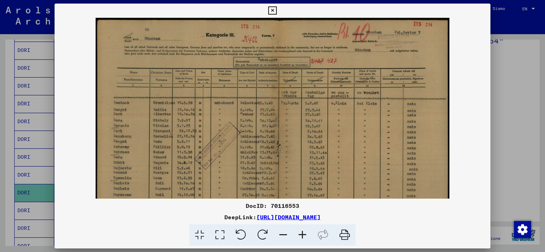
click at [302, 234] on icon at bounding box center [302, 236] width 19 height 22
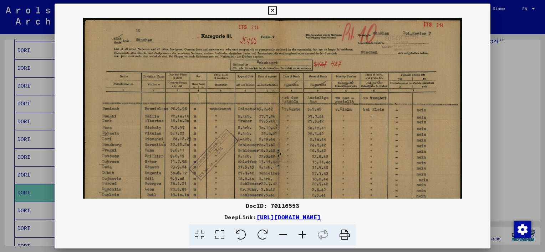
click at [302, 234] on icon at bounding box center [302, 236] width 19 height 22
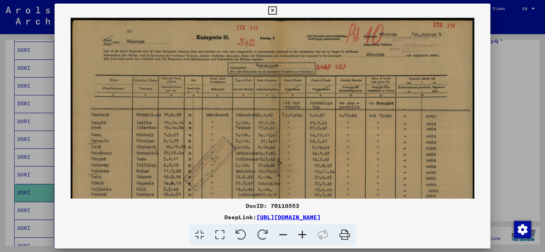
click at [302, 234] on icon at bounding box center [302, 236] width 19 height 22
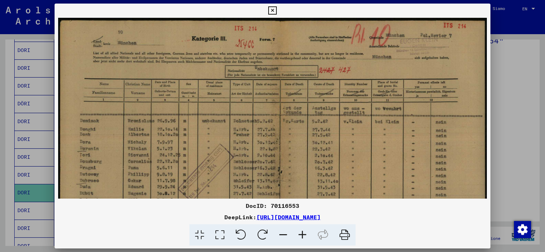
click at [302, 233] on icon at bounding box center [302, 236] width 19 height 22
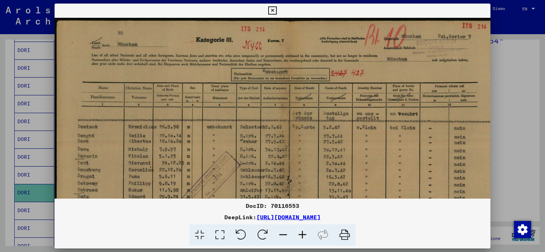
click at [302, 233] on icon at bounding box center [302, 236] width 19 height 22
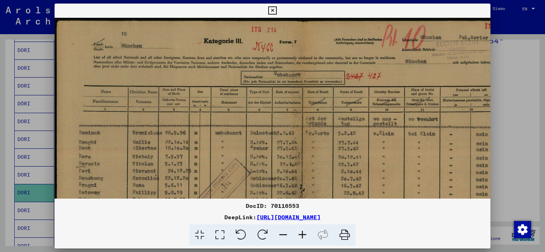
click at [274, 14] on icon at bounding box center [272, 10] width 8 height 9
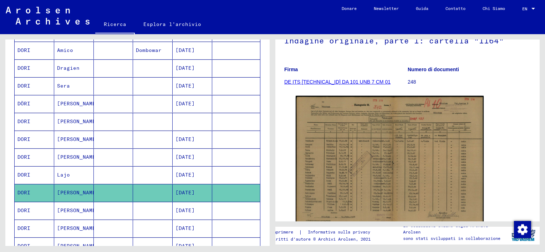
click at [68, 208] on mat-cell "[PERSON_NAME]" at bounding box center [74, 210] width 40 height 17
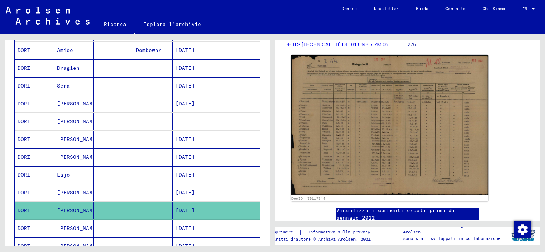
click at [357, 150] on img at bounding box center [389, 125] width 197 height 140
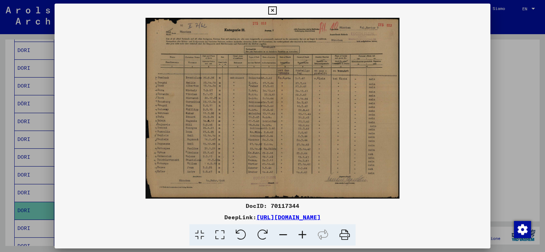
click at [305, 235] on icon at bounding box center [302, 236] width 19 height 22
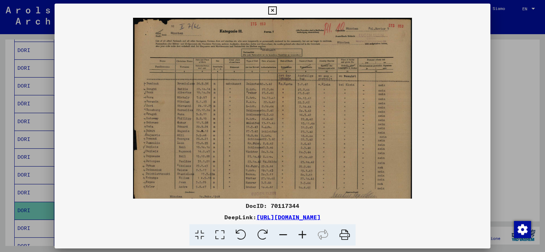
click at [305, 235] on icon at bounding box center [302, 236] width 19 height 22
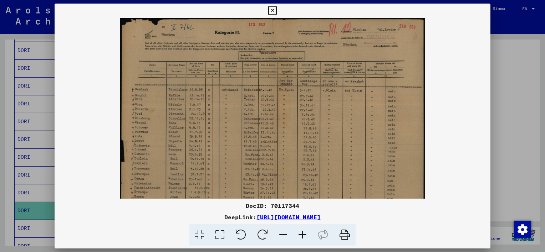
click at [305, 235] on icon at bounding box center [302, 236] width 19 height 22
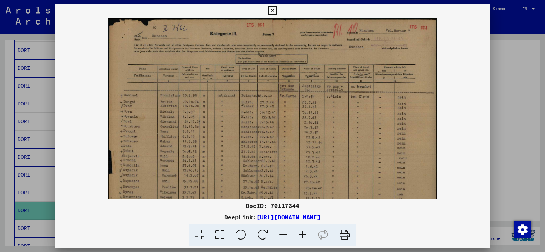
click at [305, 235] on icon at bounding box center [302, 236] width 19 height 22
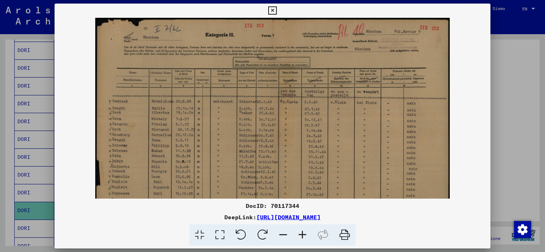
click at [305, 235] on icon at bounding box center [302, 236] width 19 height 22
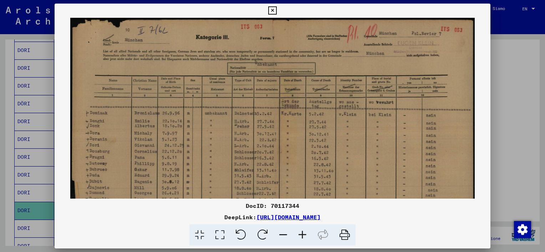
click at [305, 235] on icon at bounding box center [302, 236] width 19 height 22
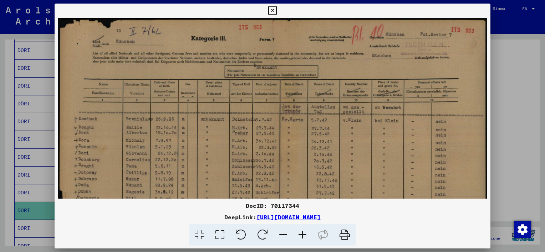
click at [305, 235] on icon at bounding box center [302, 236] width 19 height 22
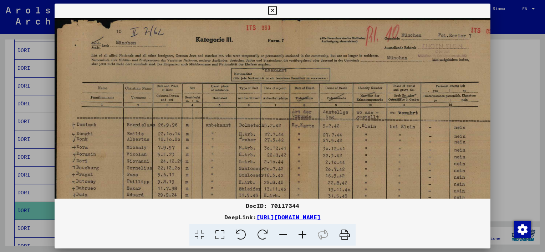
click at [272, 11] on icon at bounding box center [272, 10] width 8 height 9
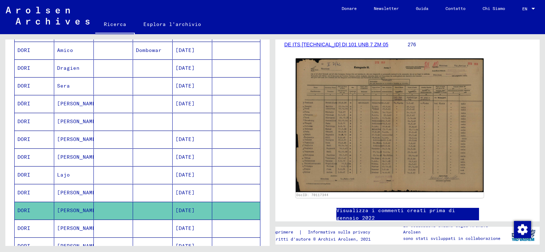
click at [101, 224] on mat-cell at bounding box center [114, 228] width 40 height 17
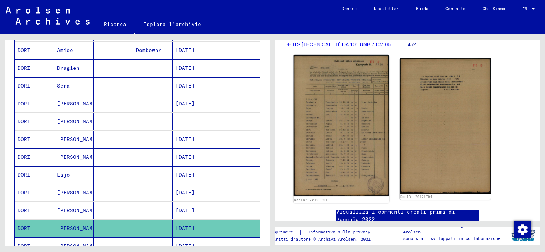
click at [345, 123] on img at bounding box center [341, 125] width 96 height 141
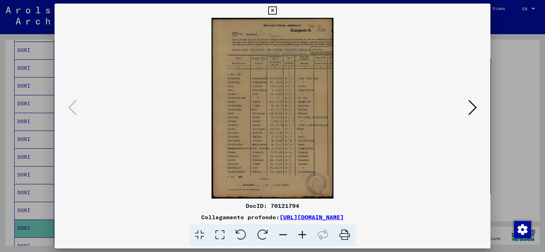
click at [304, 235] on icon at bounding box center [302, 236] width 19 height 22
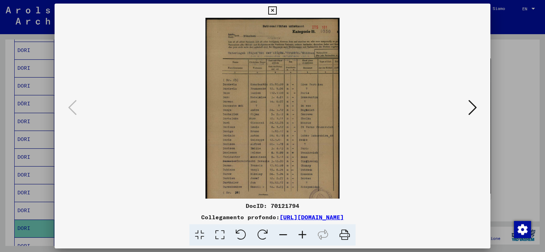
click at [304, 235] on icon at bounding box center [302, 236] width 19 height 22
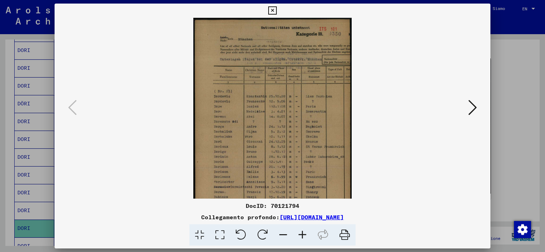
click at [304, 234] on icon at bounding box center [302, 236] width 19 height 22
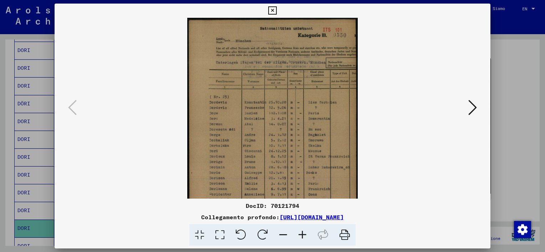
click at [304, 234] on icon at bounding box center [302, 236] width 19 height 22
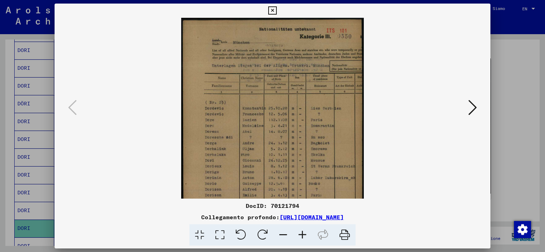
click at [304, 234] on icon at bounding box center [302, 236] width 19 height 22
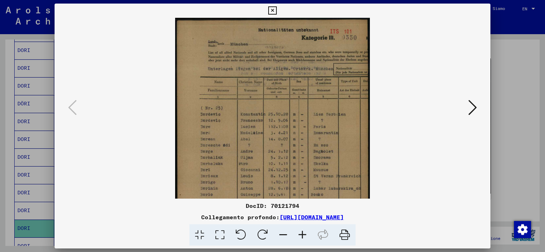
click at [270, 12] on icon at bounding box center [272, 10] width 8 height 9
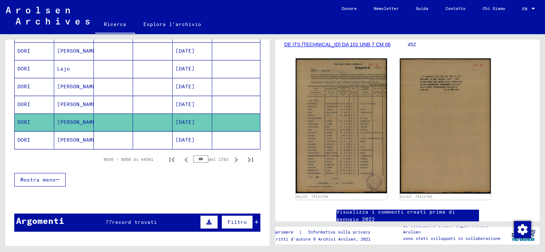
scroll to position [441, 0]
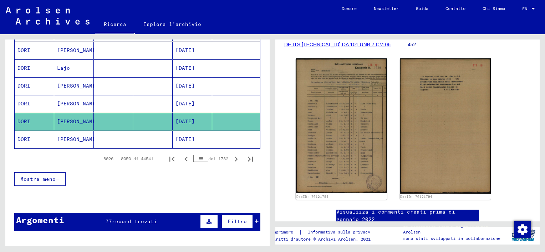
click at [117, 138] on mat-cell at bounding box center [114, 139] width 40 height 17
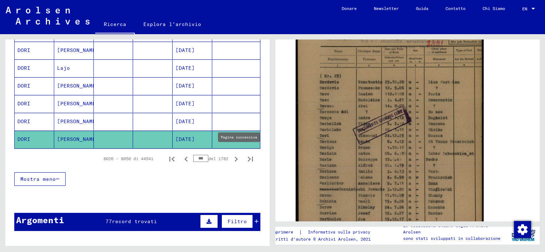
click at [234, 157] on icon "Pagina successiva" at bounding box center [235, 159] width 3 height 5
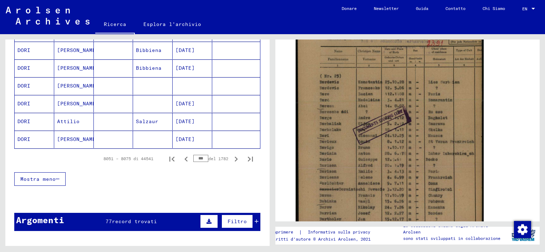
click at [97, 135] on mat-cell at bounding box center [114, 139] width 40 height 17
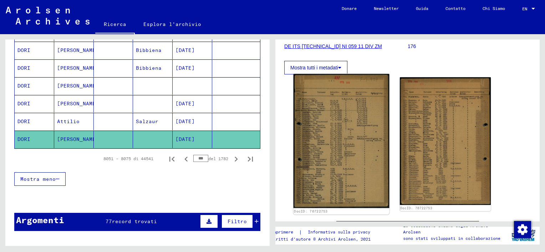
click at [348, 143] on img at bounding box center [341, 141] width 96 height 134
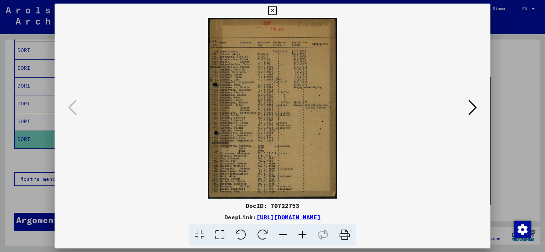
click at [274, 11] on icon at bounding box center [272, 10] width 8 height 9
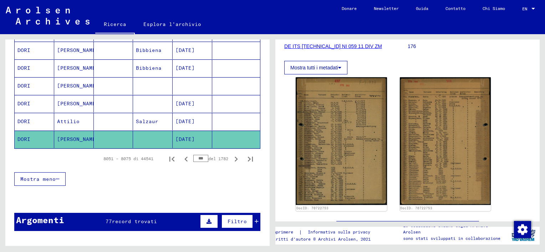
click at [147, 120] on mat-cell "Salzaur" at bounding box center [153, 121] width 40 height 17
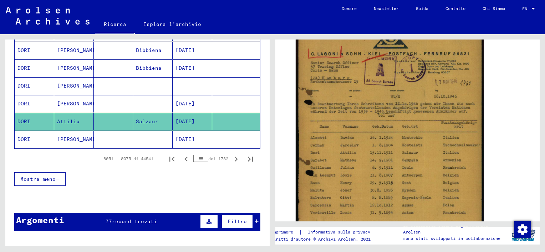
click at [146, 81] on mat-cell at bounding box center [153, 85] width 40 height 17
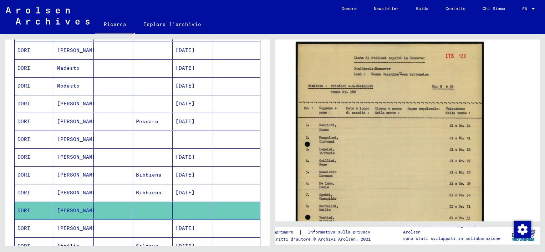
click at [144, 103] on mat-cell at bounding box center [153, 103] width 40 height 17
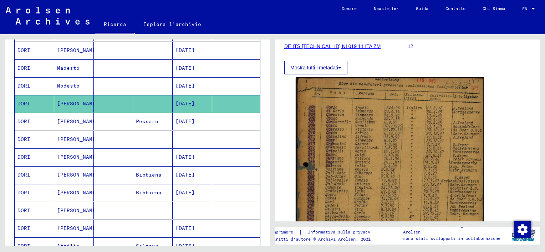
click at [138, 85] on mat-cell at bounding box center [153, 85] width 40 height 17
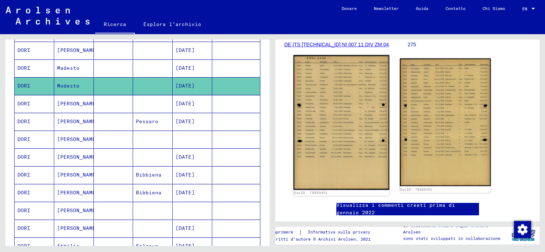
click at [348, 132] on img at bounding box center [341, 122] width 96 height 135
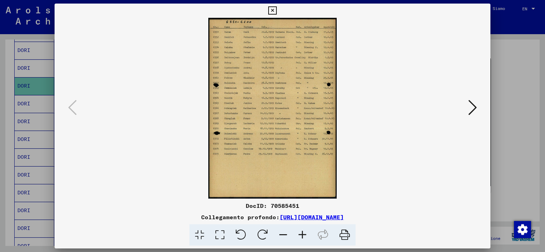
click at [303, 234] on icon at bounding box center [302, 236] width 19 height 22
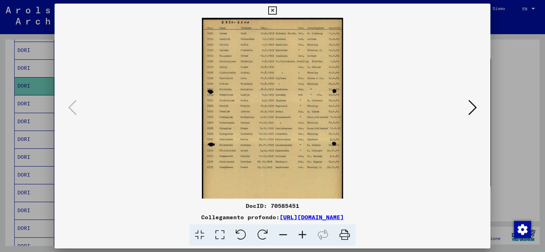
click at [303, 234] on icon at bounding box center [302, 236] width 19 height 22
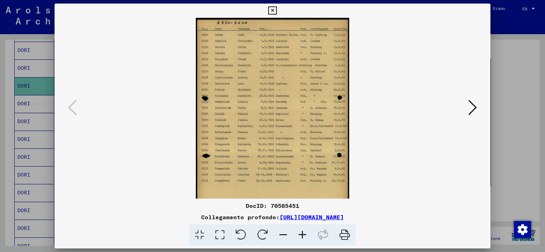
click at [303, 234] on icon at bounding box center [302, 236] width 19 height 22
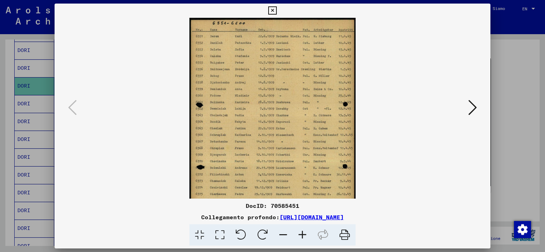
click at [303, 234] on icon at bounding box center [302, 236] width 19 height 22
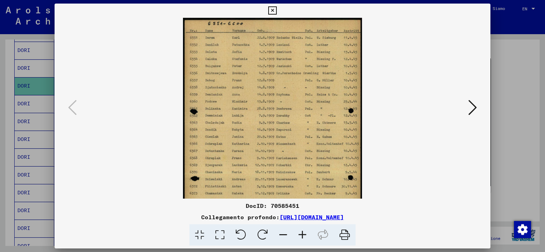
click at [303, 234] on icon at bounding box center [302, 236] width 19 height 22
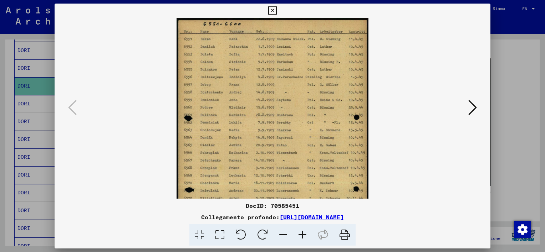
click at [303, 233] on icon at bounding box center [302, 236] width 19 height 22
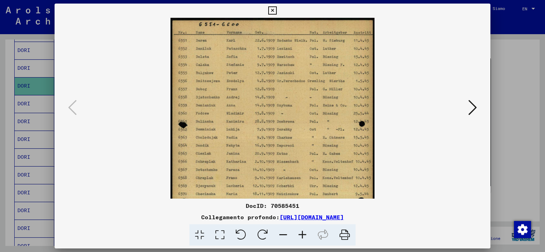
click at [303, 233] on icon at bounding box center [302, 236] width 19 height 22
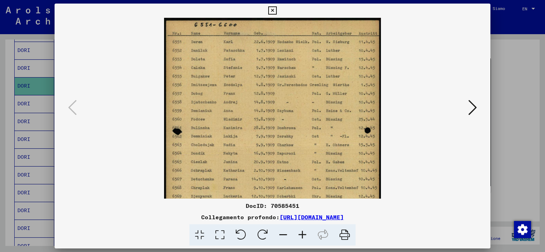
click at [303, 233] on icon at bounding box center [302, 236] width 19 height 22
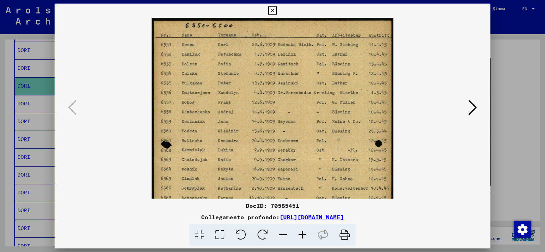
click at [303, 233] on icon at bounding box center [302, 236] width 19 height 22
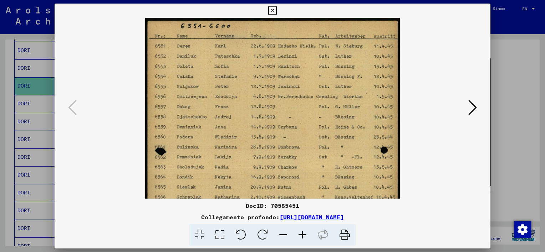
click at [303, 233] on icon at bounding box center [302, 236] width 19 height 22
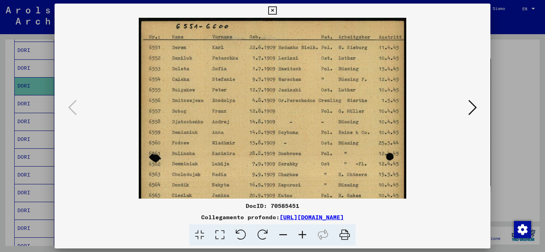
click at [303, 233] on icon at bounding box center [302, 236] width 19 height 22
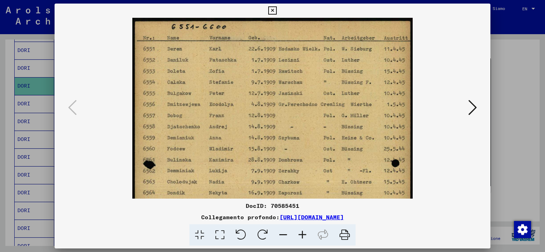
click at [303, 233] on icon at bounding box center [302, 236] width 19 height 22
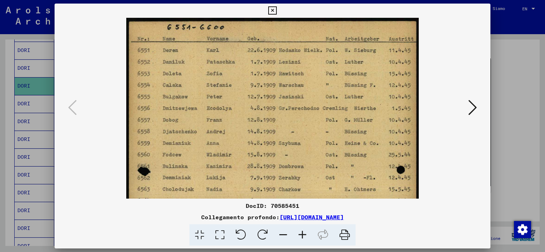
click at [303, 233] on icon at bounding box center [302, 236] width 19 height 22
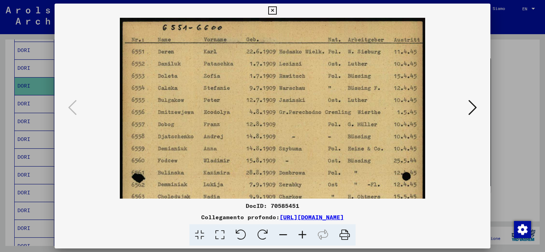
click at [303, 232] on icon at bounding box center [302, 236] width 19 height 22
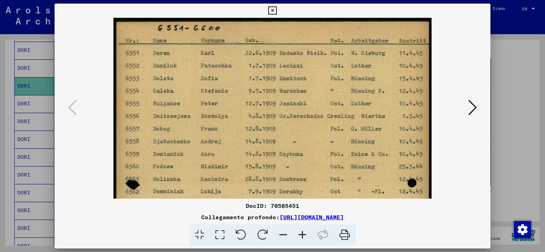
click at [303, 232] on icon at bounding box center [302, 236] width 19 height 22
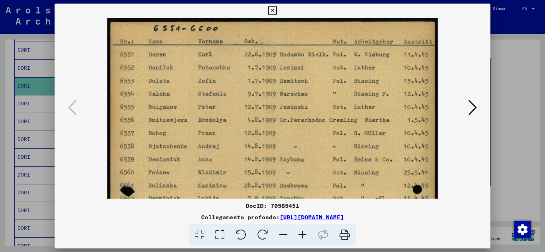
click at [268, 12] on icon at bounding box center [272, 10] width 8 height 9
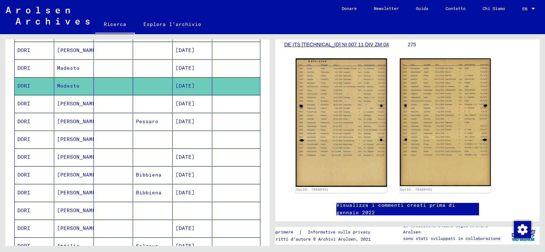
click at [97, 63] on mat-cell at bounding box center [114, 68] width 40 height 17
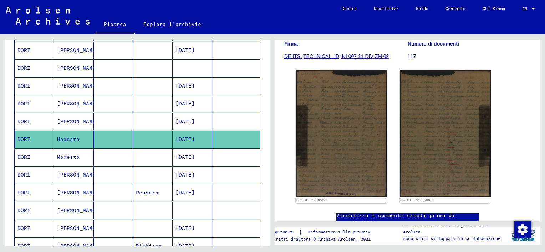
click at [140, 118] on mat-cell at bounding box center [153, 121] width 40 height 17
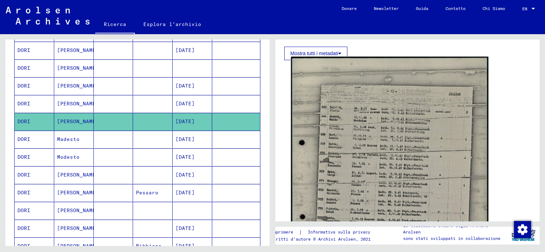
click at [381, 140] on img at bounding box center [389, 187] width 197 height 261
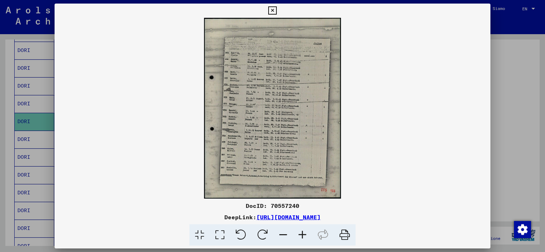
click at [303, 235] on icon at bounding box center [302, 236] width 19 height 22
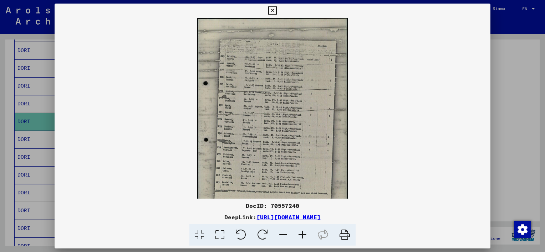
click at [303, 234] on icon at bounding box center [302, 236] width 19 height 22
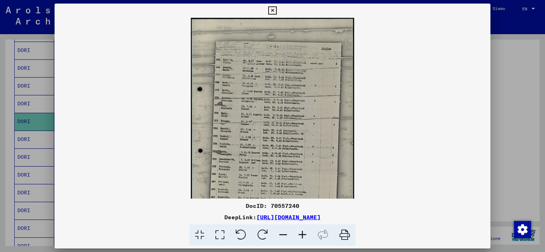
click at [303, 234] on icon at bounding box center [302, 236] width 19 height 22
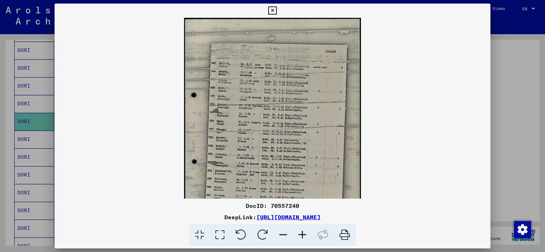
click at [303, 234] on icon at bounding box center [302, 236] width 19 height 22
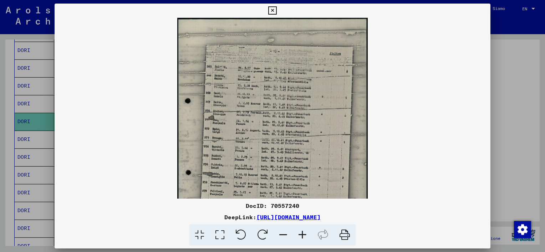
click at [304, 233] on icon at bounding box center [302, 236] width 19 height 22
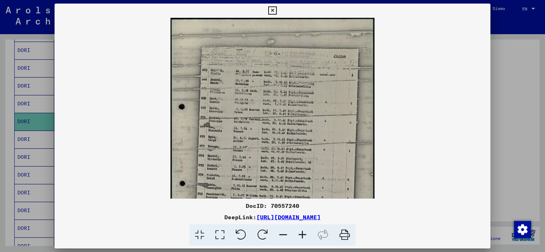
click at [304, 233] on icon at bounding box center [302, 236] width 19 height 22
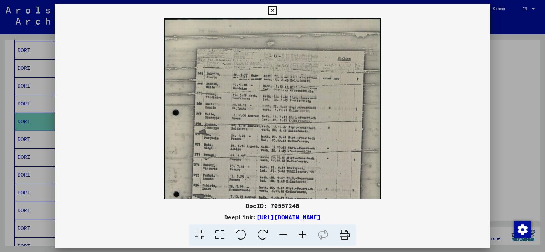
click at [304, 233] on icon at bounding box center [302, 236] width 19 height 22
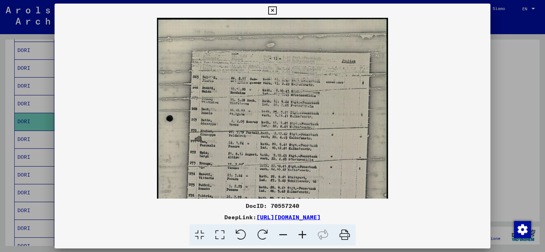
click at [304, 233] on icon at bounding box center [302, 236] width 19 height 22
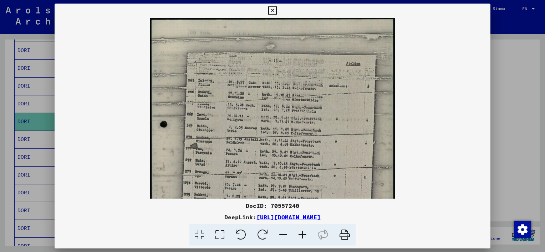
click at [304, 233] on icon at bounding box center [302, 236] width 19 height 22
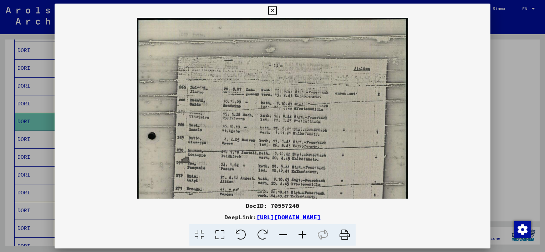
click at [304, 232] on icon at bounding box center [302, 236] width 19 height 22
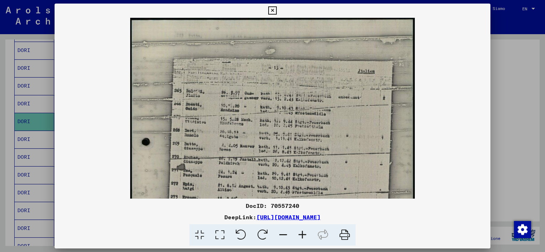
click at [304, 232] on icon at bounding box center [302, 236] width 19 height 22
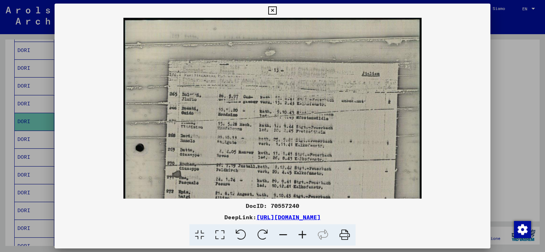
click at [304, 232] on icon at bounding box center [302, 236] width 19 height 22
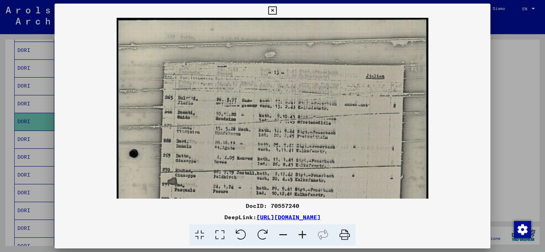
click at [304, 231] on icon at bounding box center [302, 236] width 19 height 22
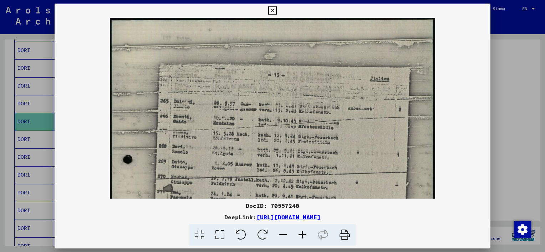
click at [304, 231] on icon at bounding box center [302, 236] width 19 height 22
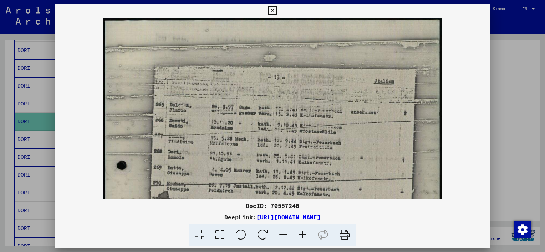
click at [304, 230] on icon at bounding box center [302, 236] width 19 height 22
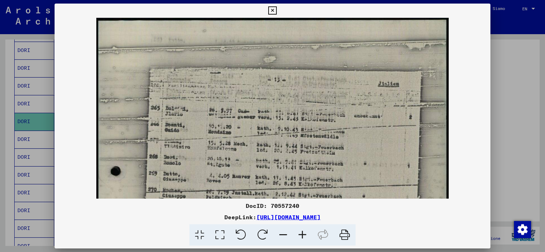
click at [304, 229] on icon at bounding box center [302, 236] width 19 height 22
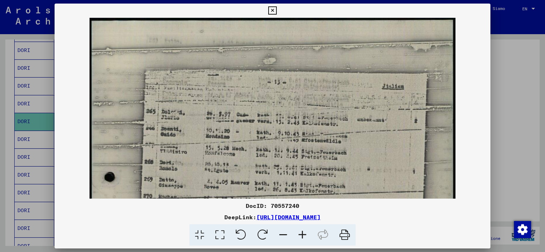
click at [271, 10] on icon at bounding box center [272, 10] width 8 height 9
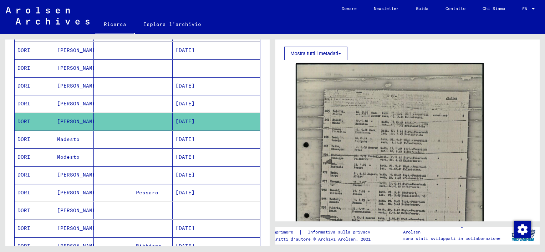
click at [72, 105] on mat-cell "[PERSON_NAME]" at bounding box center [74, 103] width 40 height 17
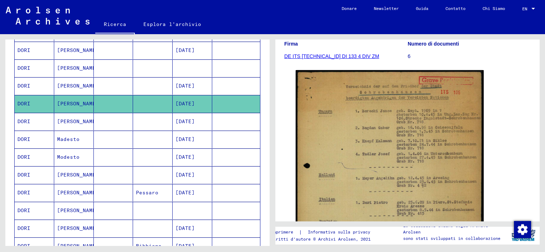
click at [133, 83] on mat-cell at bounding box center [153, 85] width 40 height 17
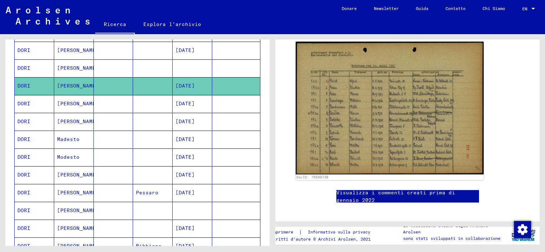
click at [137, 64] on mat-cell at bounding box center [153, 68] width 40 height 17
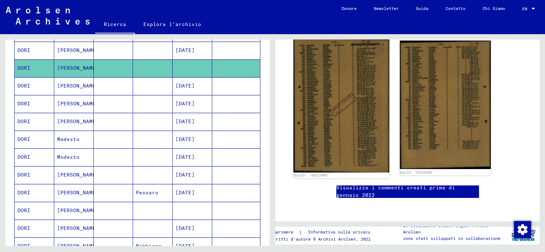
click at [324, 125] on img at bounding box center [341, 104] width 96 height 135
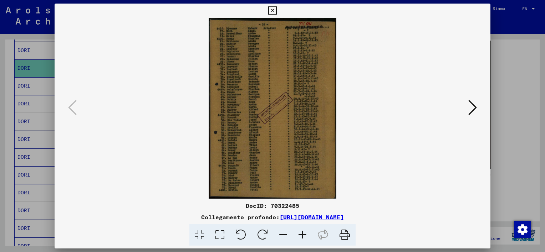
click at [272, 11] on icon at bounding box center [272, 10] width 8 height 9
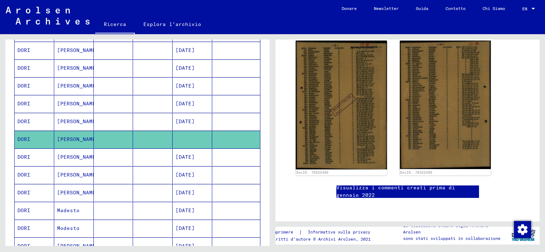
click at [145, 121] on mat-cell at bounding box center [153, 121] width 40 height 17
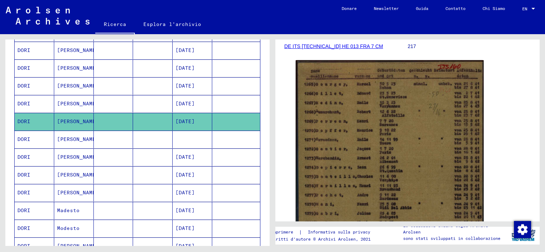
click at [137, 84] on mat-cell at bounding box center [153, 85] width 40 height 17
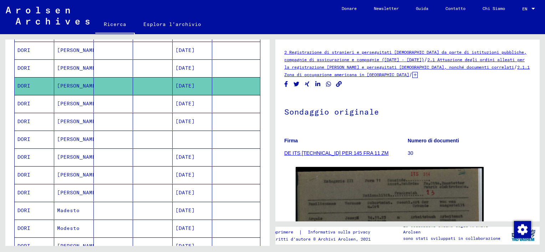
drag, startPoint x: 126, startPoint y: 66, endPoint x: 135, endPoint y: 111, distance: 46.1
click at [135, 111] on mat-table "Cognome Nome di battesimo Nome da nubile Nascita Data di nascita Prigioniero # …" at bounding box center [137, 183] width 246 height 466
click at [126, 106] on mat-cell at bounding box center [114, 103] width 40 height 17
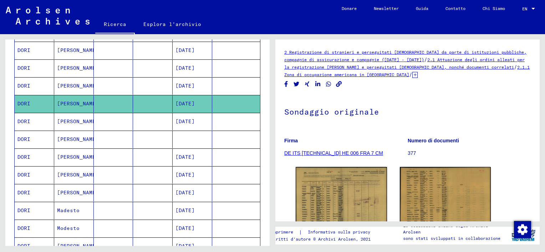
click at [118, 82] on mat-cell at bounding box center [114, 85] width 40 height 17
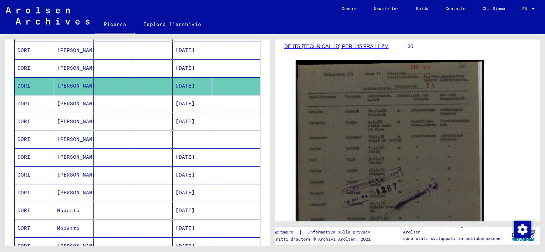
click at [149, 71] on mat-cell at bounding box center [153, 68] width 40 height 17
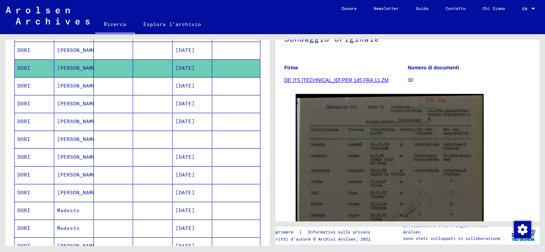
click at [146, 47] on mat-cell at bounding box center [153, 50] width 40 height 17
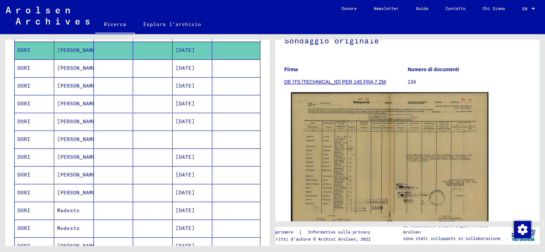
click at [345, 162] on img at bounding box center [389, 161] width 197 height 139
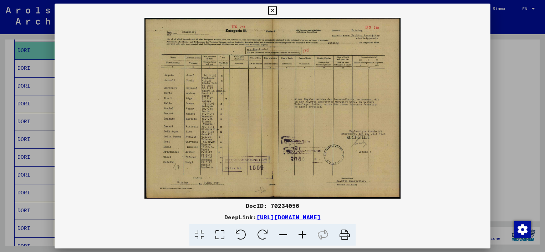
click at [303, 235] on icon at bounding box center [302, 236] width 19 height 22
click at [304, 235] on icon at bounding box center [302, 236] width 19 height 22
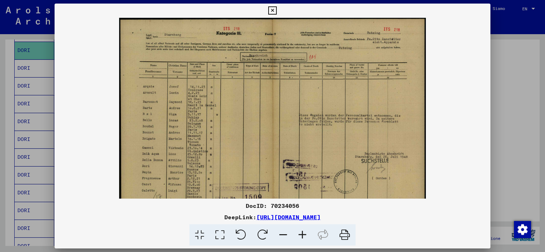
click at [304, 235] on icon at bounding box center [302, 236] width 19 height 22
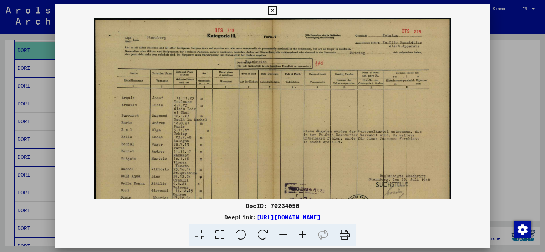
click at [304, 235] on icon at bounding box center [302, 236] width 19 height 22
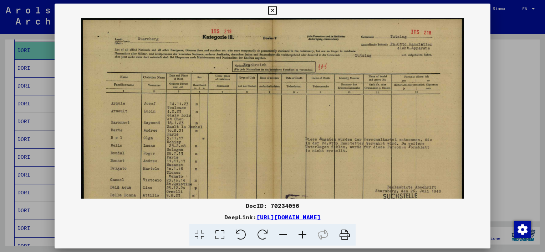
click at [304, 235] on icon at bounding box center [302, 236] width 19 height 22
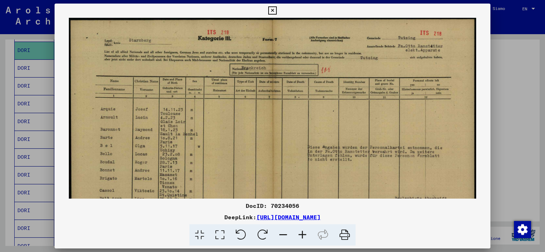
click at [304, 235] on icon at bounding box center [302, 236] width 19 height 22
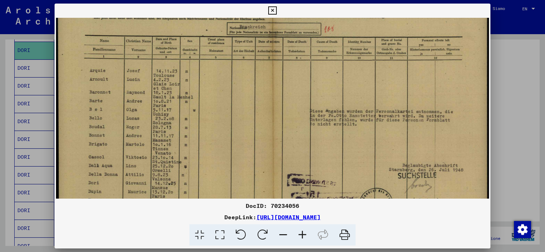
drag, startPoint x: 230, startPoint y: 182, endPoint x: 233, endPoint y: 139, distance: 43.9
click at [232, 139] on img at bounding box center [272, 127] width 432 height 306
click at [273, 10] on icon at bounding box center [272, 10] width 8 height 9
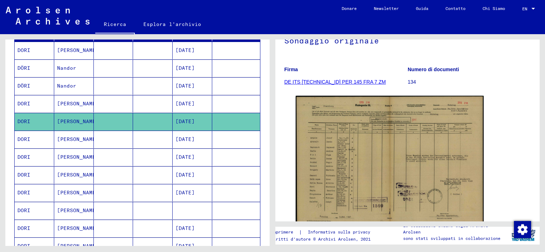
click at [134, 102] on mat-cell at bounding box center [153, 103] width 40 height 17
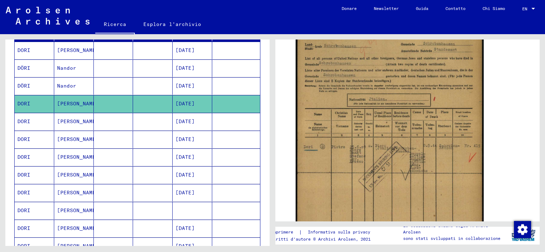
click at [144, 82] on mat-cell at bounding box center [153, 85] width 40 height 17
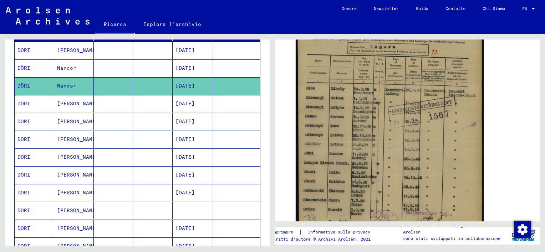
click at [146, 67] on mat-cell at bounding box center [153, 68] width 40 height 17
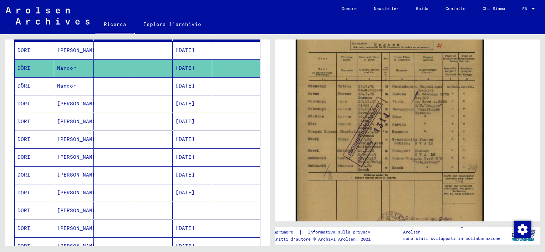
click at [155, 52] on mat-cell at bounding box center [153, 50] width 40 height 17
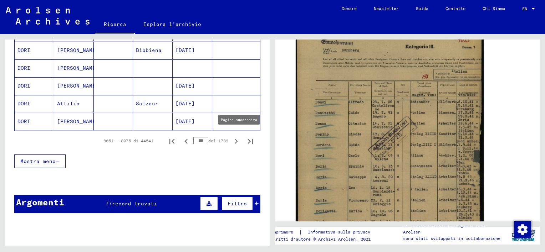
click at [234, 139] on icon "Pagina successiva" at bounding box center [235, 141] width 3 height 5
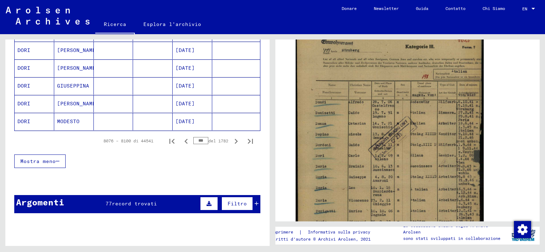
click at [174, 118] on mat-cell "[DATE]" at bounding box center [192, 121] width 40 height 17
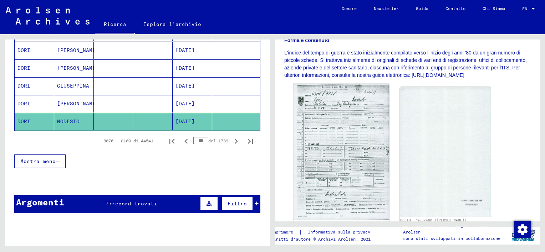
click at [352, 146] on img at bounding box center [341, 152] width 96 height 137
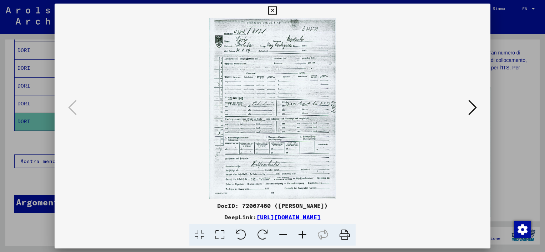
click at [302, 231] on icon at bounding box center [302, 236] width 19 height 22
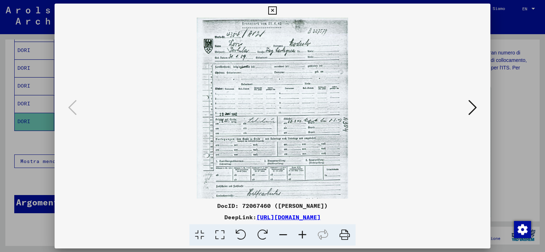
click at [302, 231] on icon at bounding box center [302, 236] width 19 height 22
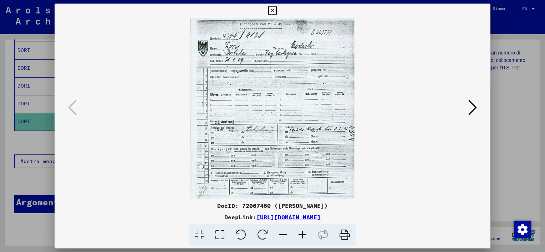
click at [302, 231] on icon at bounding box center [302, 236] width 19 height 22
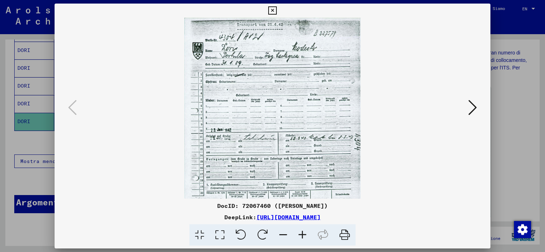
click at [302, 230] on icon at bounding box center [302, 236] width 19 height 22
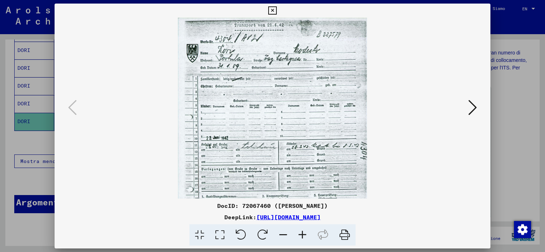
click at [302, 229] on icon at bounding box center [302, 236] width 19 height 22
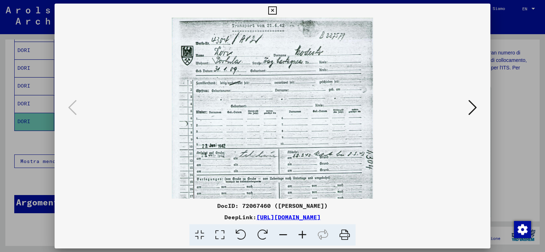
click at [302, 229] on icon at bounding box center [302, 236] width 19 height 22
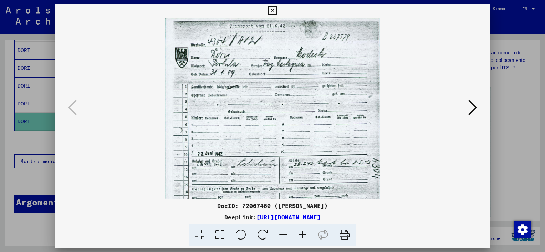
click at [302, 229] on icon at bounding box center [302, 236] width 19 height 22
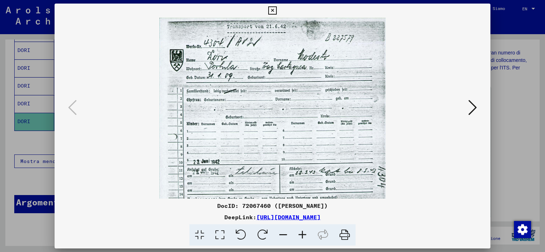
click at [302, 229] on icon at bounding box center [302, 236] width 19 height 22
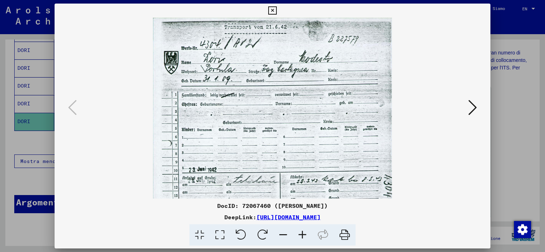
click at [302, 229] on icon at bounding box center [302, 236] width 19 height 22
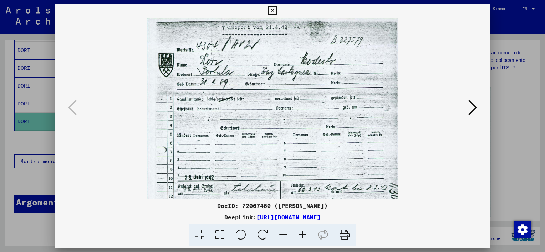
click at [302, 229] on icon at bounding box center [302, 236] width 19 height 22
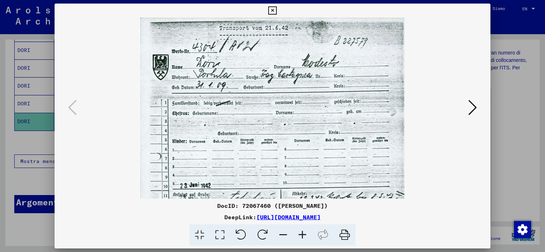
click at [302, 228] on icon at bounding box center [302, 236] width 19 height 22
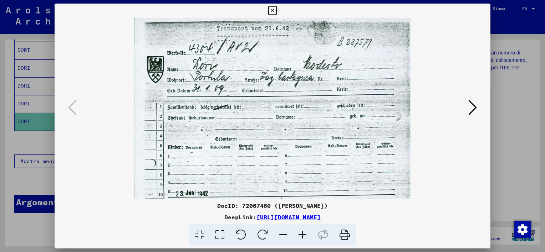
click at [302, 228] on icon at bounding box center [302, 236] width 19 height 22
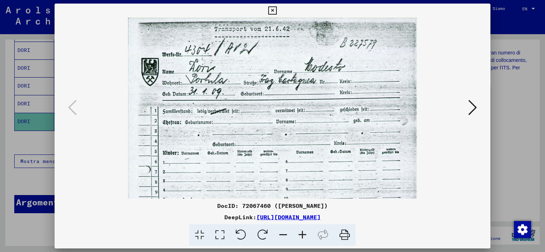
click at [302, 228] on icon at bounding box center [302, 236] width 19 height 22
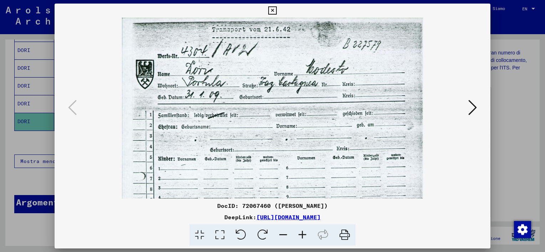
click at [302, 228] on icon at bounding box center [302, 236] width 19 height 22
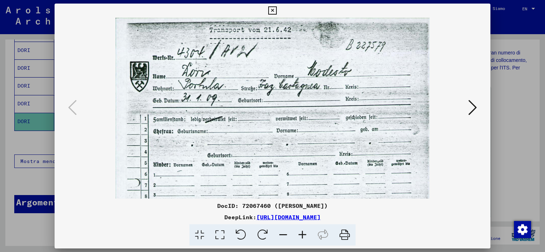
click at [272, 12] on icon at bounding box center [272, 10] width 8 height 9
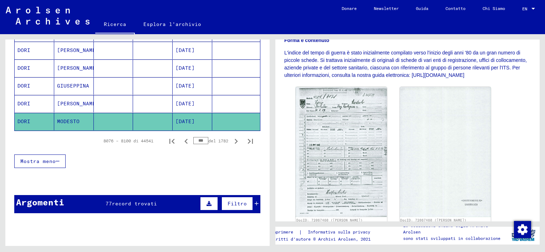
click at [123, 98] on mat-cell at bounding box center [114, 103] width 40 height 17
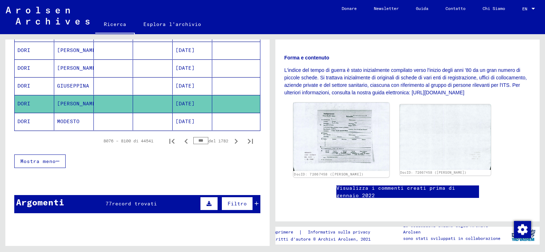
click at [350, 132] on img at bounding box center [341, 137] width 96 height 69
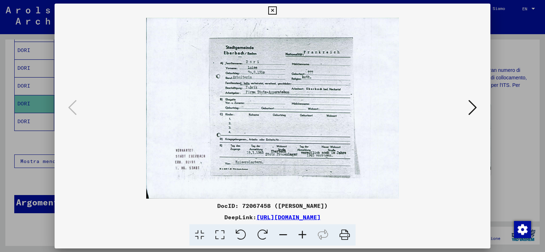
click at [304, 236] on icon at bounding box center [302, 236] width 19 height 22
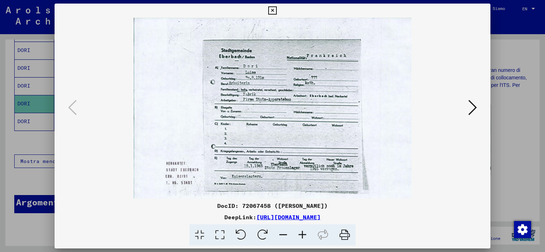
click at [304, 236] on icon at bounding box center [302, 236] width 19 height 22
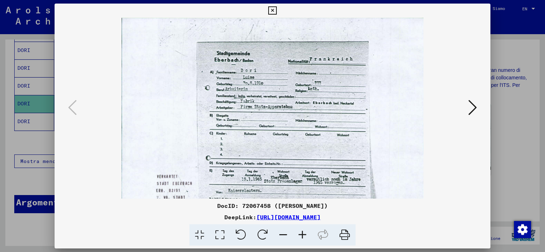
click at [304, 236] on icon at bounding box center [302, 236] width 19 height 22
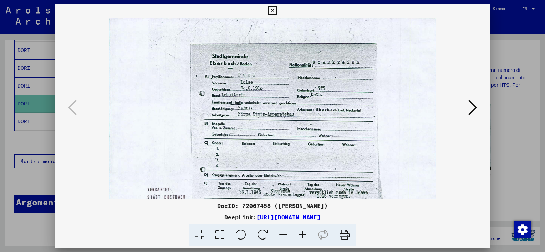
click at [304, 236] on icon at bounding box center [302, 236] width 19 height 22
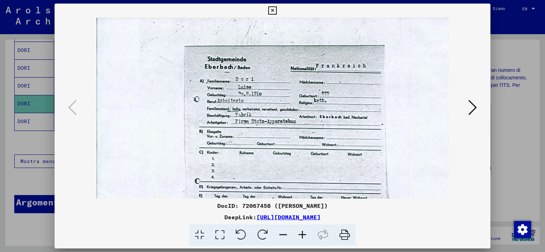
click at [304, 236] on icon at bounding box center [302, 236] width 19 height 22
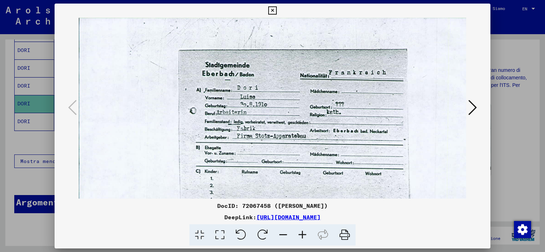
click at [304, 235] on icon at bounding box center [302, 236] width 19 height 22
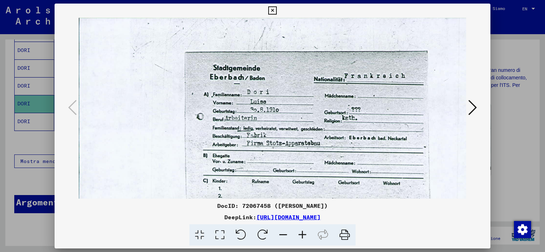
click at [273, 11] on icon at bounding box center [272, 10] width 8 height 9
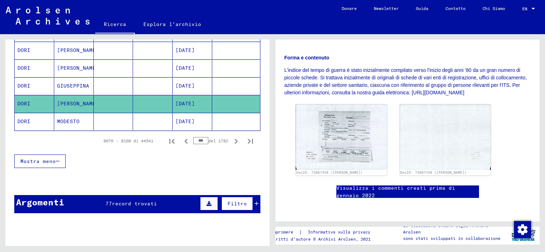
click at [115, 84] on mat-cell at bounding box center [114, 85] width 40 height 17
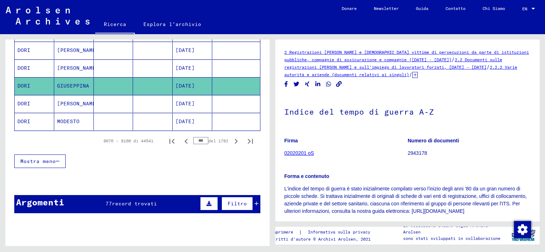
click at [114, 67] on mat-cell at bounding box center [114, 68] width 40 height 17
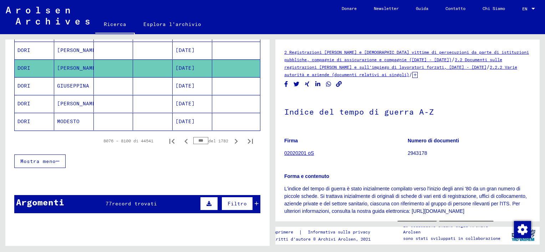
scroll to position [131, 0]
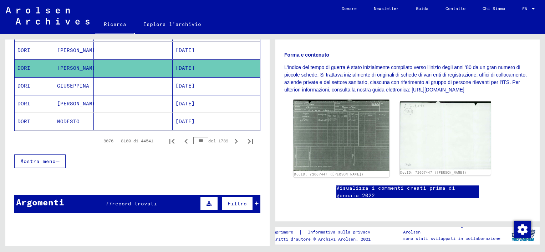
click at [346, 120] on img at bounding box center [341, 135] width 96 height 71
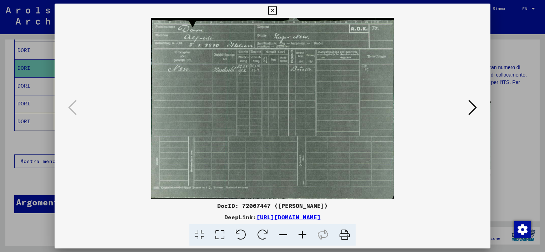
click at [305, 235] on icon at bounding box center [302, 236] width 19 height 22
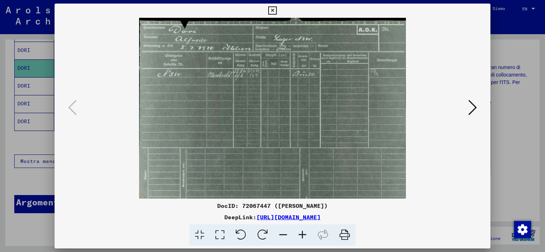
click at [305, 235] on icon at bounding box center [302, 236] width 19 height 22
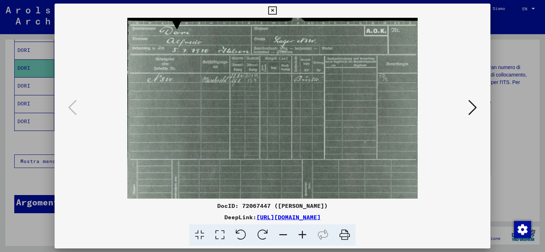
click at [305, 235] on icon at bounding box center [302, 236] width 19 height 22
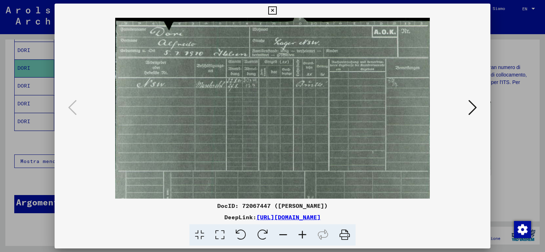
click at [305, 235] on icon at bounding box center [302, 236] width 19 height 22
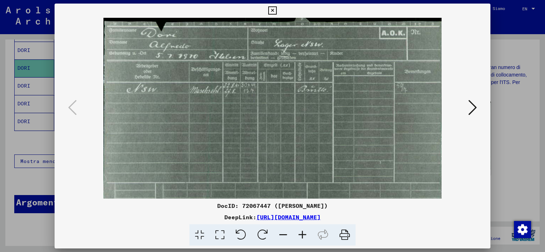
click at [305, 235] on icon at bounding box center [302, 236] width 19 height 22
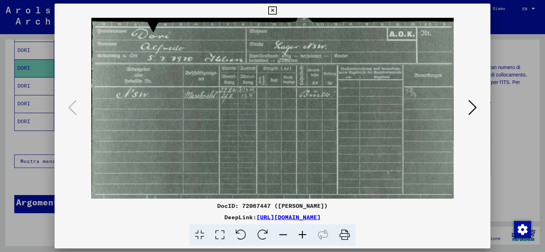
click at [305, 235] on icon at bounding box center [302, 236] width 19 height 22
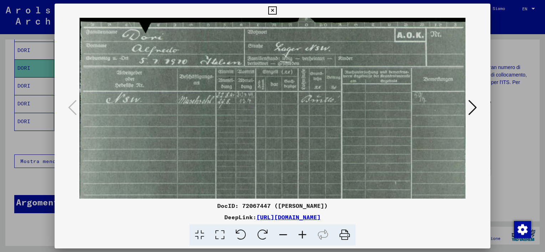
click at [305, 235] on icon at bounding box center [302, 236] width 19 height 22
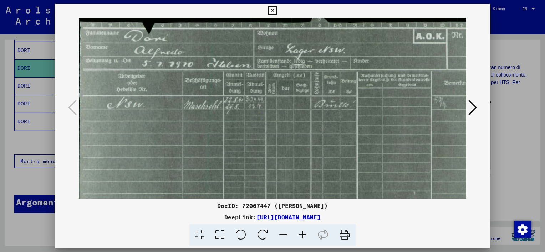
click at [305, 234] on icon at bounding box center [302, 236] width 19 height 22
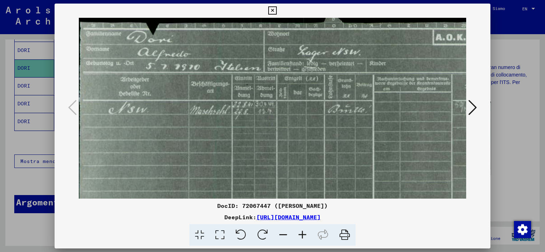
click at [305, 234] on icon at bounding box center [302, 236] width 19 height 22
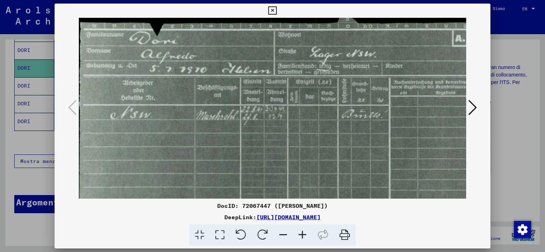
click at [273, 10] on icon at bounding box center [272, 10] width 8 height 9
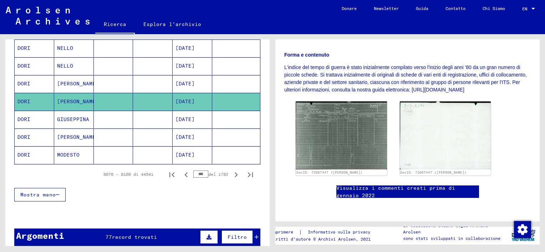
scroll to position [388, 0]
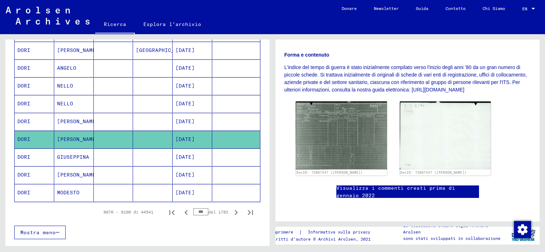
click at [124, 102] on mat-cell at bounding box center [114, 103] width 40 height 17
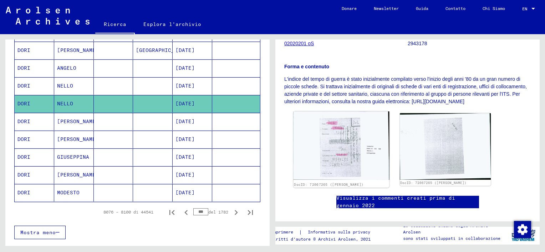
scroll to position [130, 0]
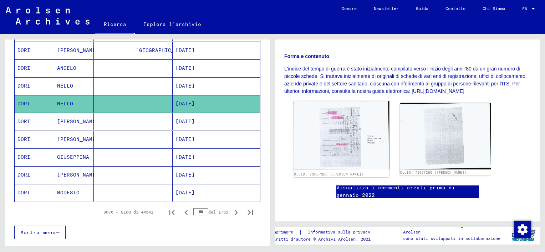
click at [349, 135] on img at bounding box center [341, 135] width 96 height 68
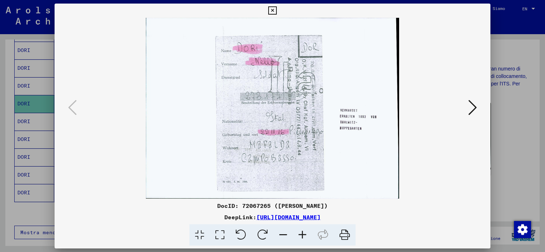
drag, startPoint x: 273, startPoint y: 12, endPoint x: 220, endPoint y: 15, distance: 53.2
click at [273, 12] on icon at bounding box center [272, 10] width 8 height 9
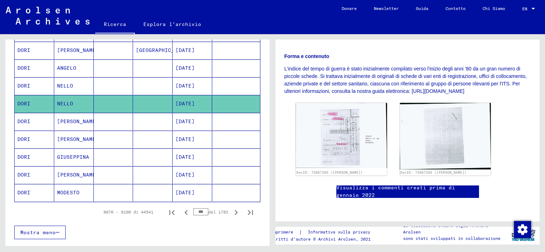
click at [83, 84] on mat-cell "NELLO" at bounding box center [74, 85] width 40 height 17
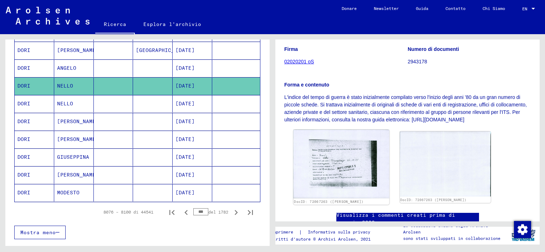
scroll to position [128, 0]
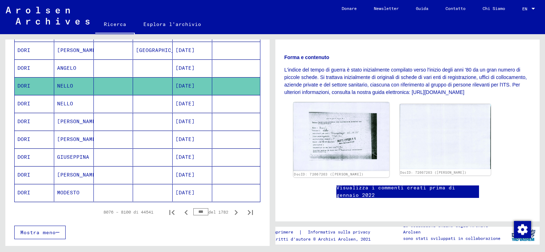
click at [339, 133] on img at bounding box center [341, 136] width 96 height 69
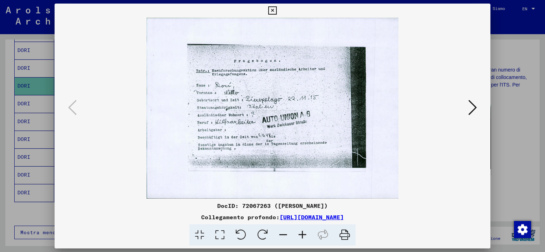
click at [302, 234] on icon at bounding box center [302, 236] width 19 height 22
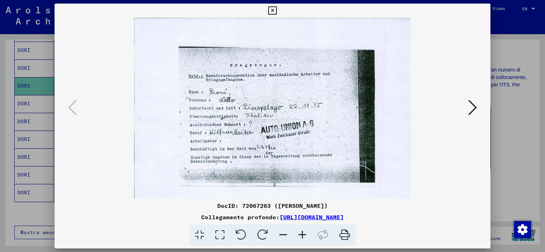
click at [302, 234] on icon at bounding box center [302, 236] width 19 height 22
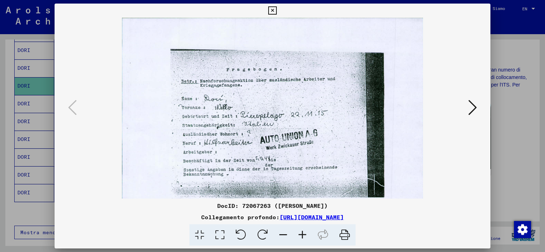
click at [302, 234] on icon at bounding box center [302, 236] width 19 height 22
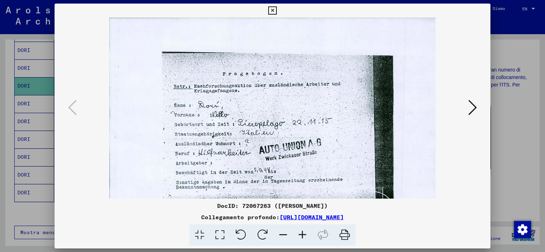
click at [302, 234] on icon at bounding box center [302, 236] width 19 height 22
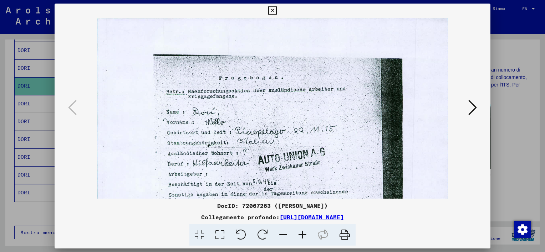
click at [272, 9] on icon at bounding box center [272, 10] width 8 height 9
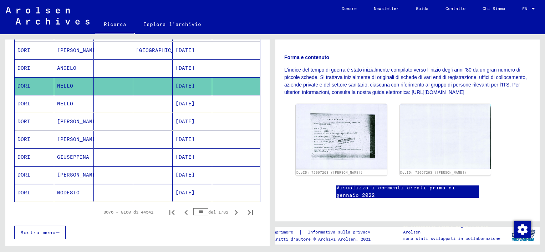
click at [110, 66] on mat-cell at bounding box center [114, 68] width 40 height 17
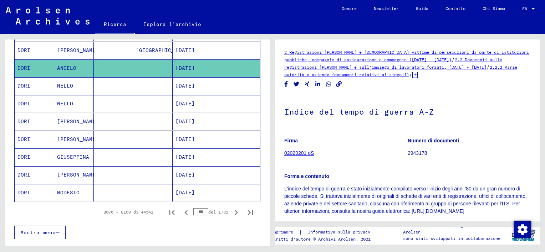
scroll to position [71, 0]
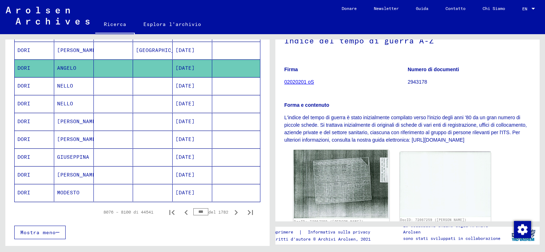
click at [345, 179] on img at bounding box center [341, 184] width 96 height 69
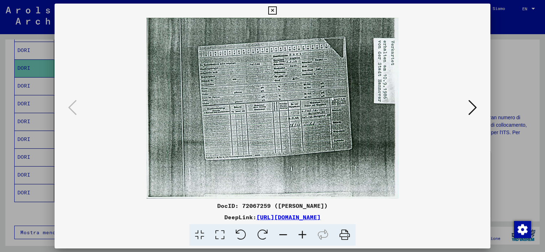
click at [304, 234] on icon at bounding box center [302, 236] width 19 height 22
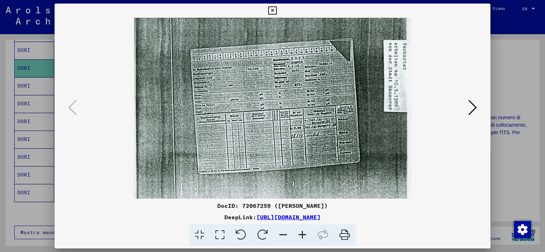
click at [305, 234] on icon at bounding box center [302, 236] width 19 height 22
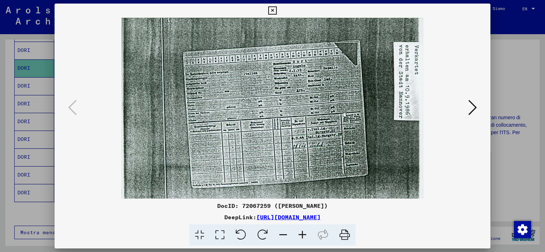
click at [305, 234] on icon at bounding box center [302, 236] width 19 height 22
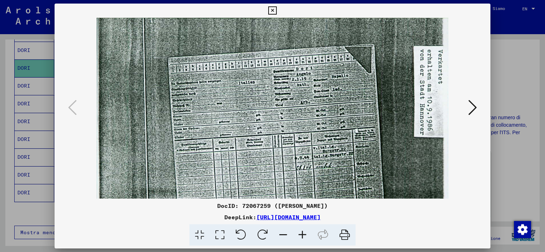
click at [305, 234] on icon at bounding box center [302, 236] width 19 height 22
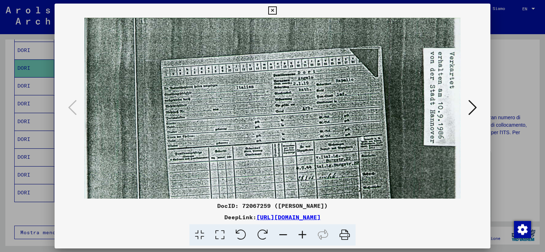
click at [305, 233] on icon at bounding box center [302, 236] width 19 height 22
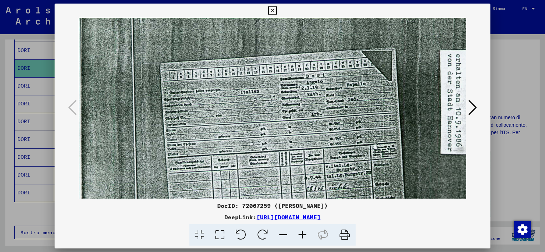
click at [305, 233] on icon at bounding box center [302, 236] width 19 height 22
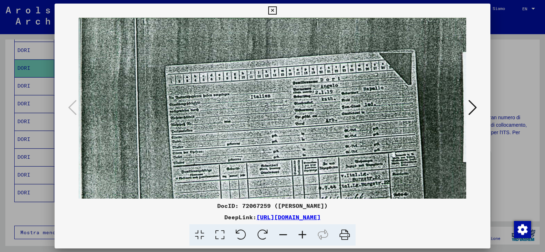
click at [305, 233] on icon at bounding box center [302, 236] width 19 height 22
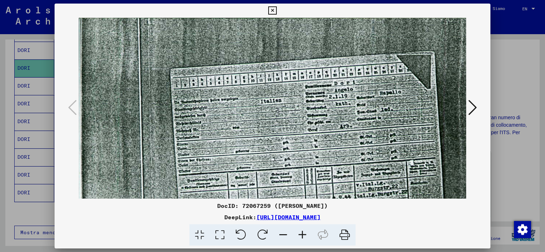
click at [271, 11] on icon at bounding box center [272, 10] width 8 height 9
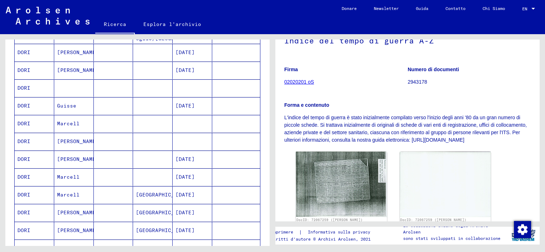
scroll to position [103, 0]
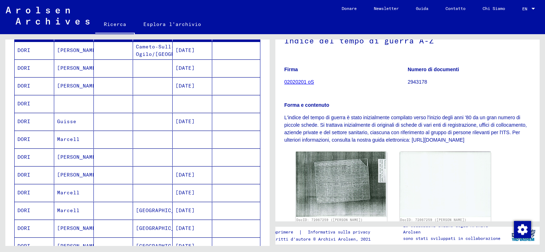
click at [160, 103] on mat-cell at bounding box center [153, 103] width 40 height 17
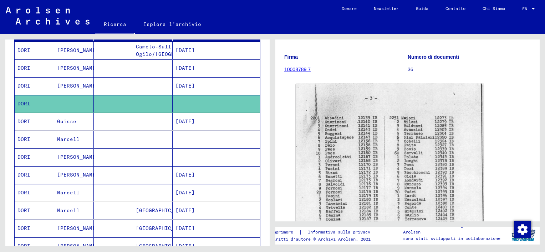
scroll to position [107, 0]
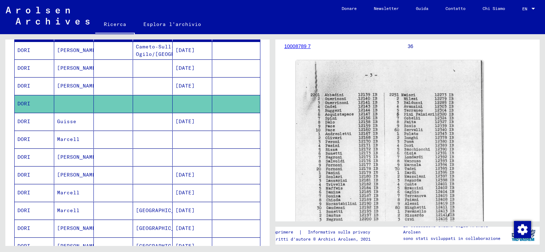
click at [158, 86] on mat-cell at bounding box center [153, 85] width 40 height 17
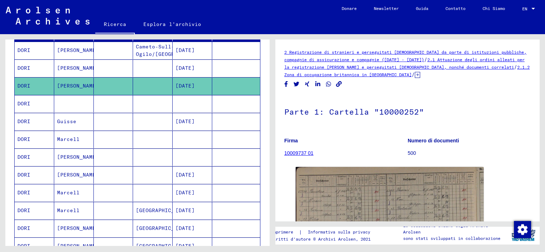
click at [157, 72] on mat-cell at bounding box center [153, 68] width 40 height 17
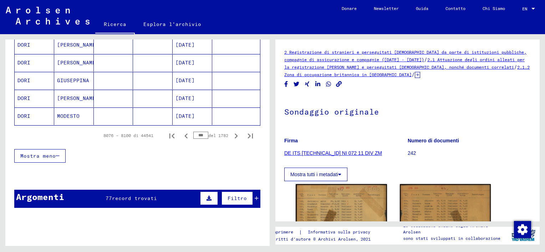
scroll to position [462, 0]
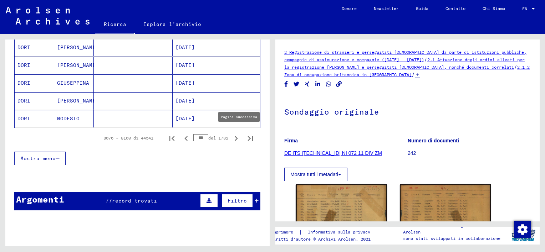
click at [234, 136] on icon "Pagina successiva" at bounding box center [235, 138] width 3 height 5
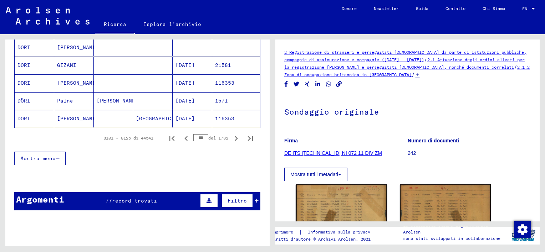
scroll to position [426, 0]
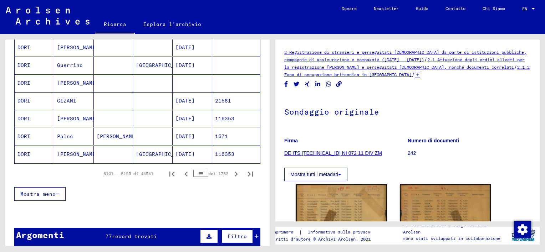
click at [151, 115] on mat-cell at bounding box center [153, 118] width 40 height 17
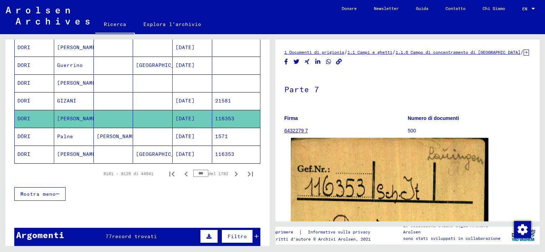
scroll to position [107, 0]
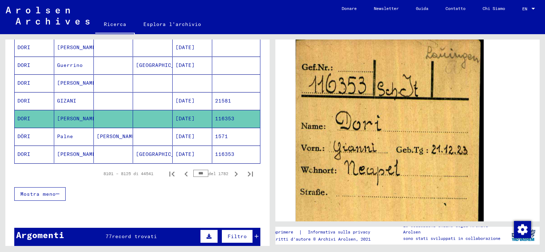
click at [151, 97] on mat-cell at bounding box center [153, 100] width 40 height 17
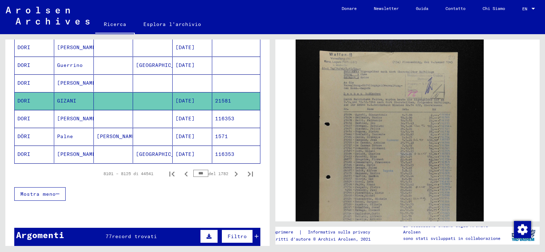
scroll to position [355, 0]
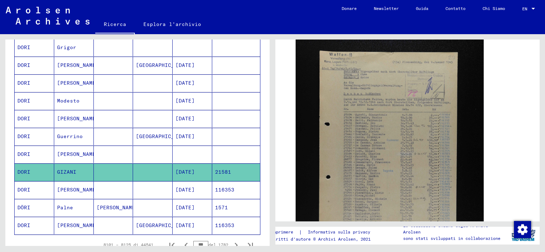
click at [160, 156] on mat-cell at bounding box center [153, 154] width 40 height 17
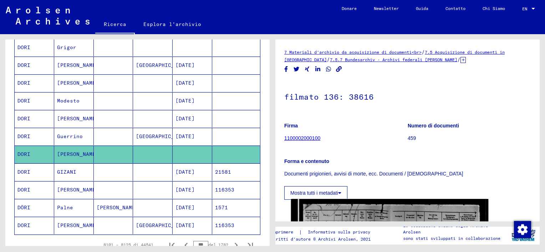
scroll to position [143, 0]
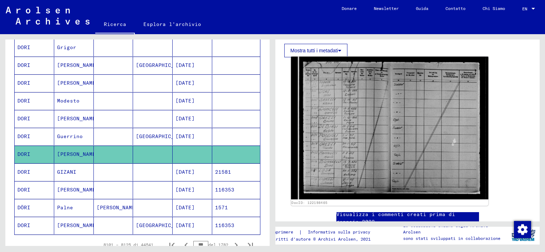
click at [379, 128] on img at bounding box center [389, 128] width 197 height 143
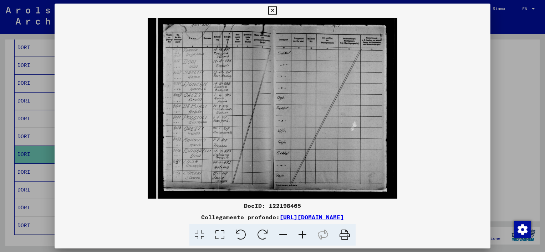
click at [302, 236] on icon at bounding box center [302, 236] width 19 height 22
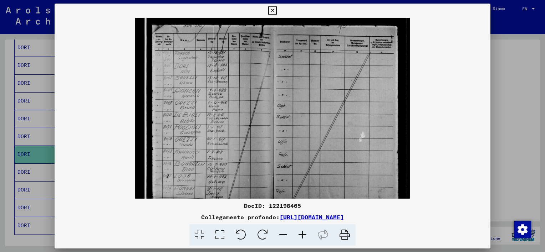
click at [302, 236] on icon at bounding box center [302, 236] width 19 height 22
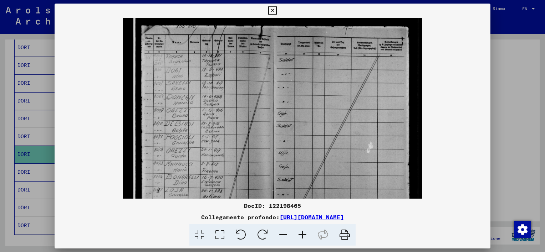
click at [302, 236] on icon at bounding box center [302, 236] width 19 height 22
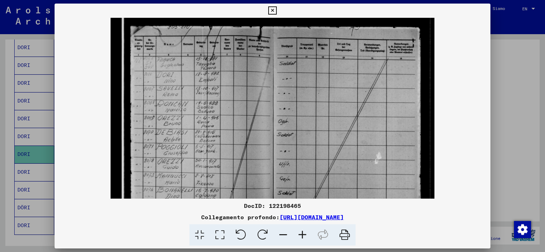
click at [302, 236] on icon at bounding box center [302, 236] width 19 height 22
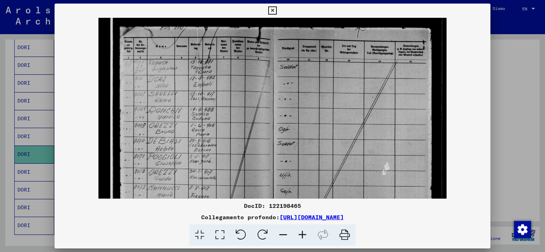
click at [302, 235] on icon at bounding box center [302, 236] width 19 height 22
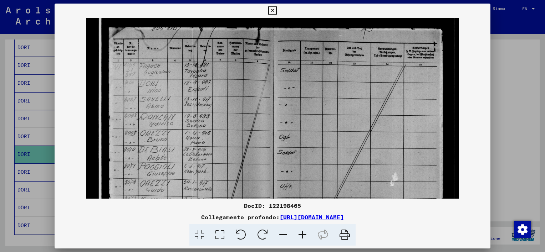
click at [302, 235] on icon at bounding box center [302, 236] width 19 height 22
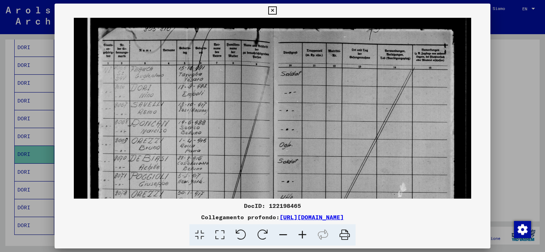
click at [302, 235] on icon at bounding box center [302, 236] width 19 height 22
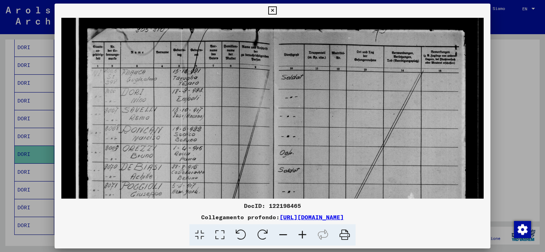
click at [302, 235] on icon at bounding box center [302, 236] width 19 height 22
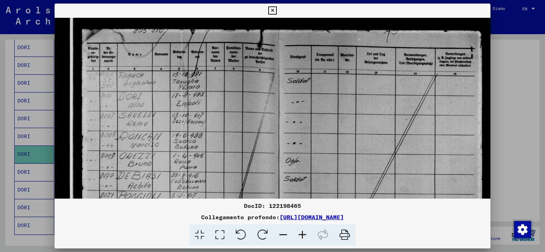
click at [302, 235] on icon at bounding box center [302, 236] width 19 height 22
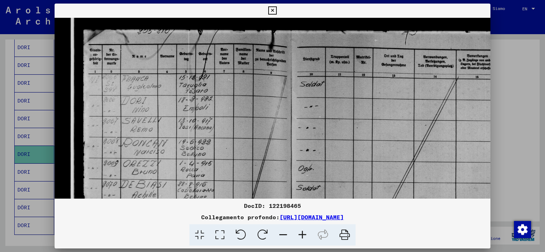
click at [302, 235] on icon at bounding box center [302, 236] width 19 height 22
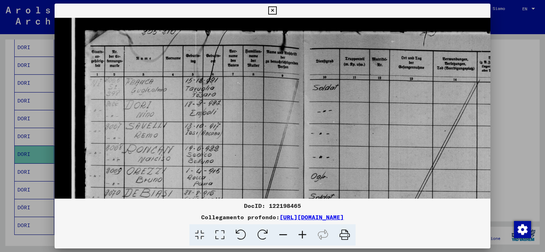
click at [302, 235] on icon at bounding box center [302, 236] width 19 height 22
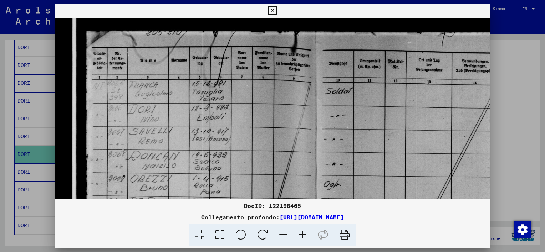
click at [275, 14] on icon at bounding box center [272, 10] width 8 height 9
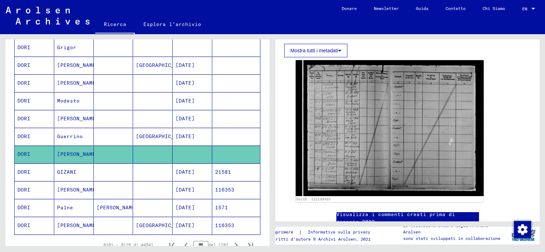
click at [72, 134] on mat-cell "Guerrino" at bounding box center [74, 136] width 40 height 17
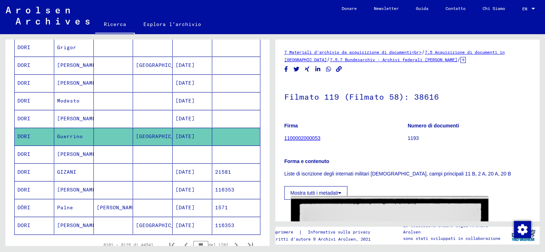
scroll to position [143, 0]
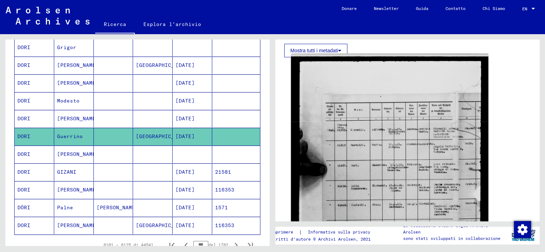
click at [361, 160] on img at bounding box center [389, 182] width 197 height 257
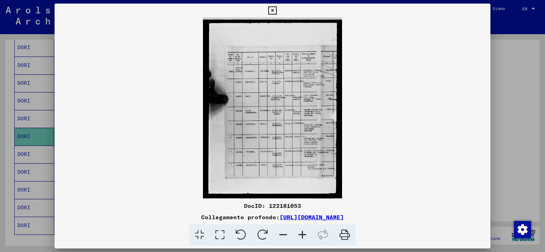
click at [301, 235] on icon at bounding box center [302, 236] width 19 height 22
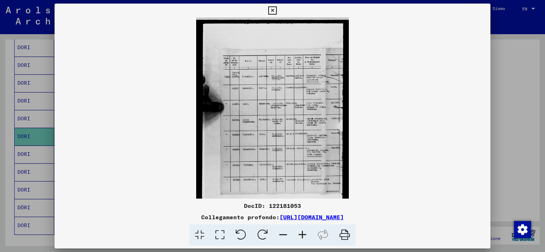
click at [302, 235] on icon at bounding box center [302, 236] width 19 height 22
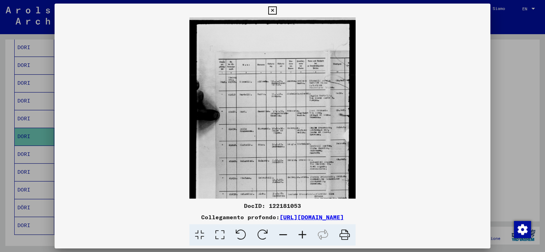
click at [302, 235] on icon at bounding box center [302, 236] width 19 height 22
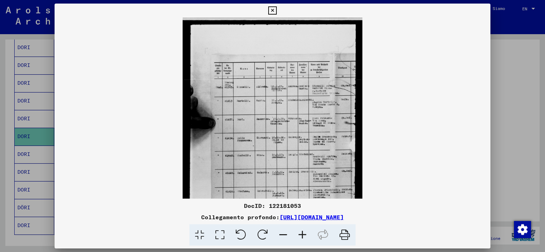
click at [304, 235] on icon at bounding box center [302, 236] width 19 height 22
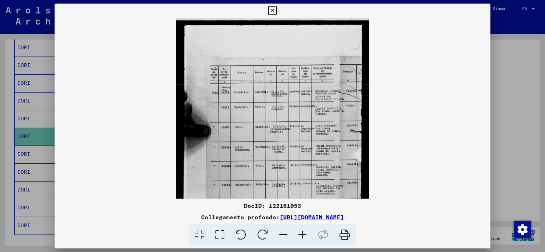
click at [304, 235] on icon at bounding box center [302, 236] width 19 height 22
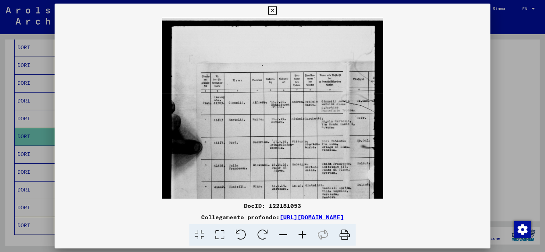
click at [304, 234] on icon at bounding box center [302, 236] width 19 height 22
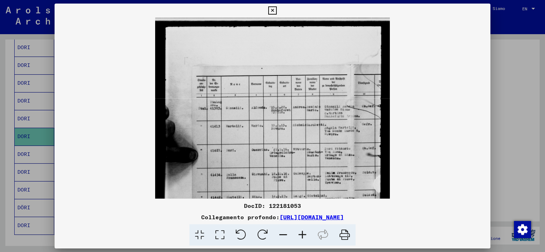
click at [304, 234] on icon at bounding box center [302, 236] width 19 height 22
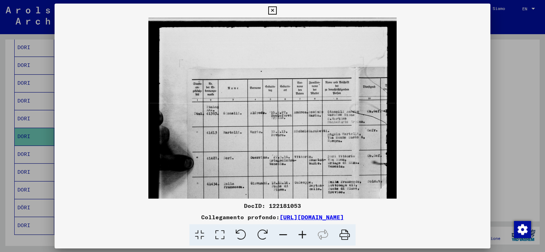
click at [304, 234] on icon at bounding box center [302, 236] width 19 height 22
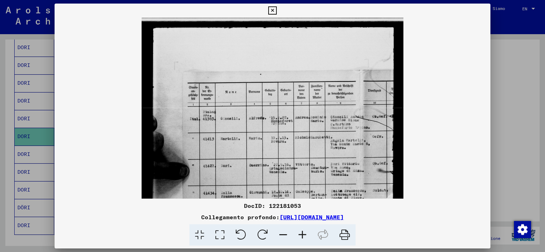
click at [304, 234] on icon at bounding box center [302, 236] width 19 height 22
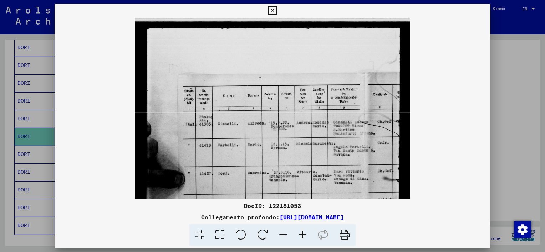
click at [304, 234] on icon at bounding box center [302, 236] width 19 height 22
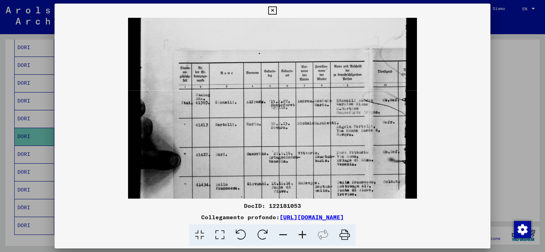
scroll to position [27, 0]
drag, startPoint x: 296, startPoint y: 195, endPoint x: 296, endPoint y: 167, distance: 27.1
click at [296, 167] on img at bounding box center [272, 178] width 289 height 377
click at [274, 11] on icon at bounding box center [272, 10] width 8 height 9
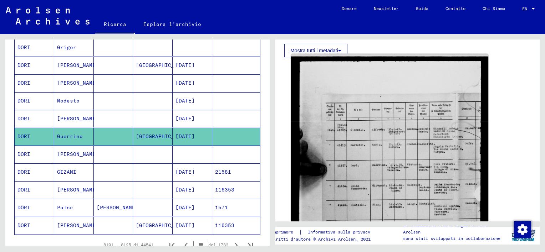
click at [348, 175] on img at bounding box center [389, 182] width 197 height 257
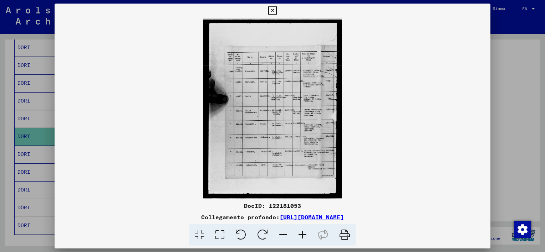
click at [343, 237] on icon at bounding box center [345, 236] width 22 height 22
click at [269, 9] on icon at bounding box center [272, 10] width 8 height 9
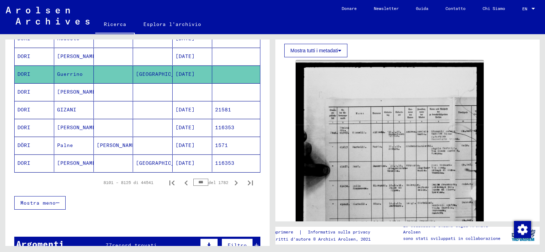
scroll to position [497, 0]
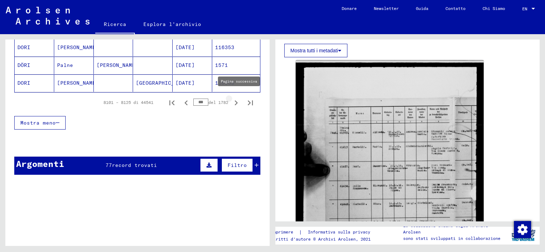
click at [231, 100] on icon "Pagina successiva" at bounding box center [236, 103] width 10 height 10
type input "***"
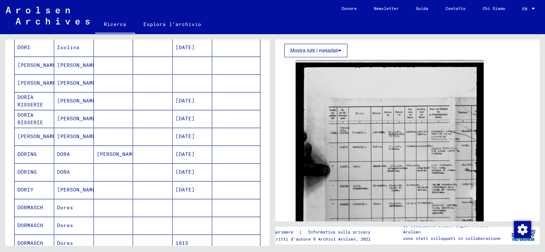
scroll to position [70, 0]
